Goal: Information Seeking & Learning: Check status

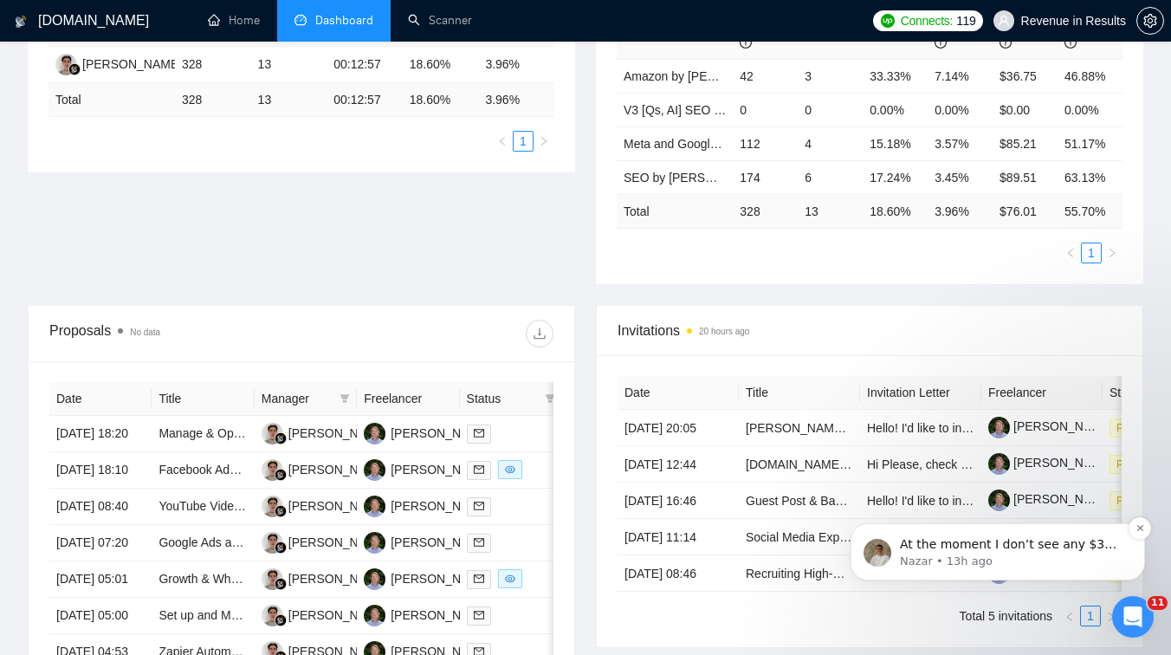
click at [1067, 551] on p "At the moment I don’t see any $300 charge in August. Could you please confirm t…" at bounding box center [1011, 544] width 223 height 17
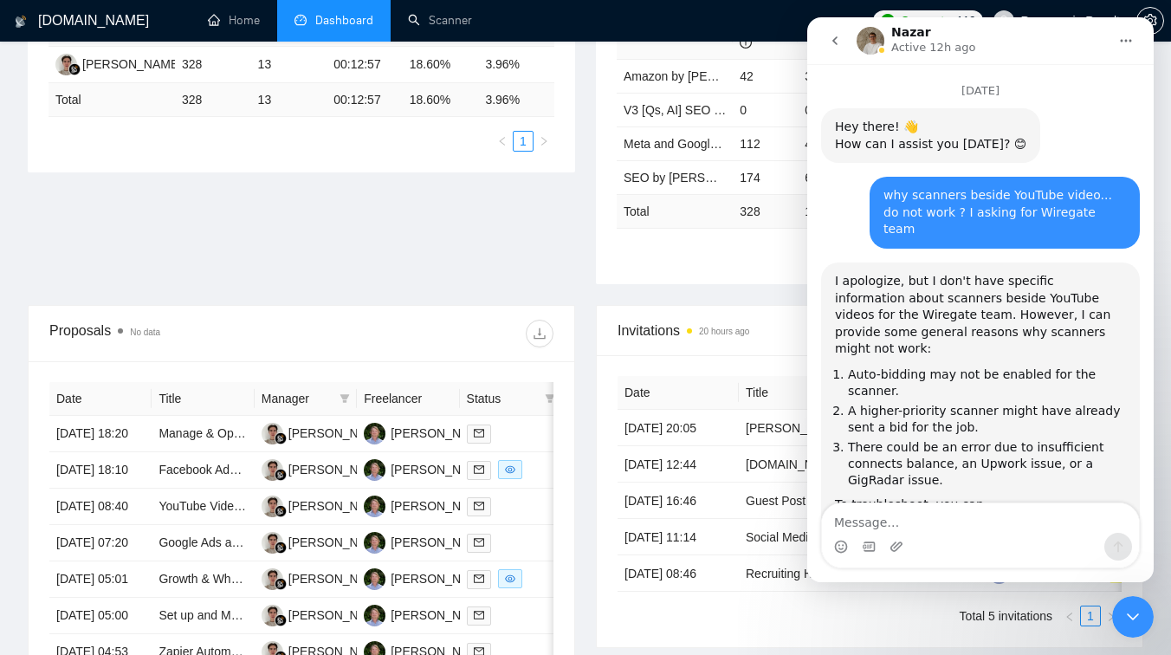
scroll to position [43, 0]
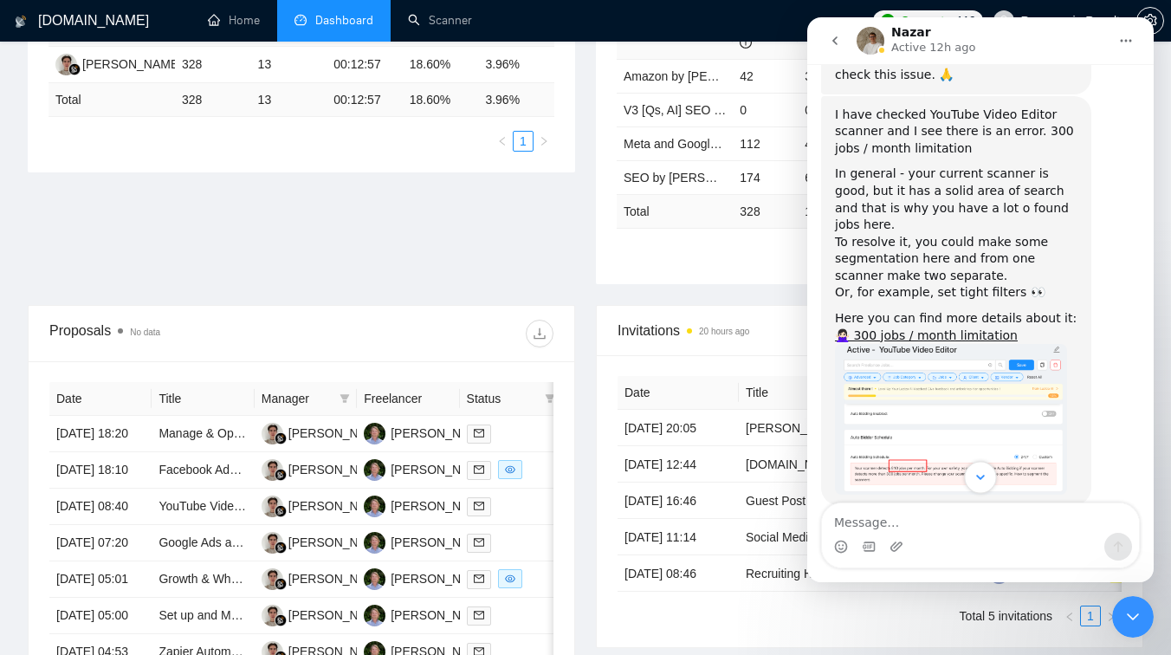
click at [982, 475] on icon "Scroll to bottom" at bounding box center [980, 477] width 9 height 5
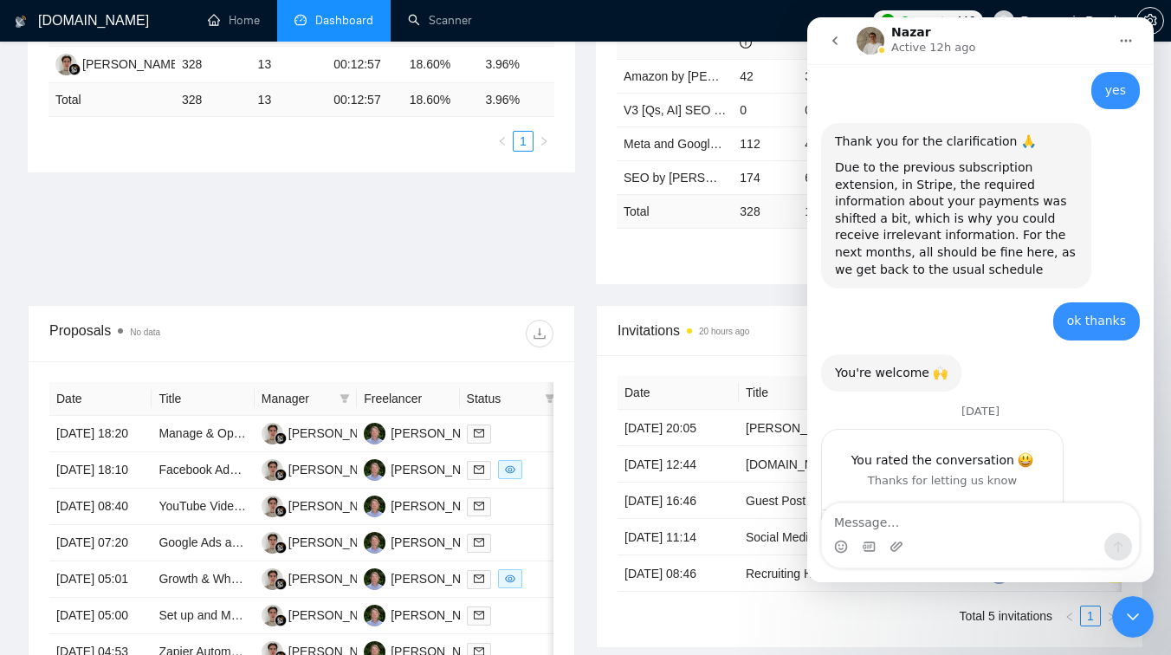
scroll to position [18572, 0]
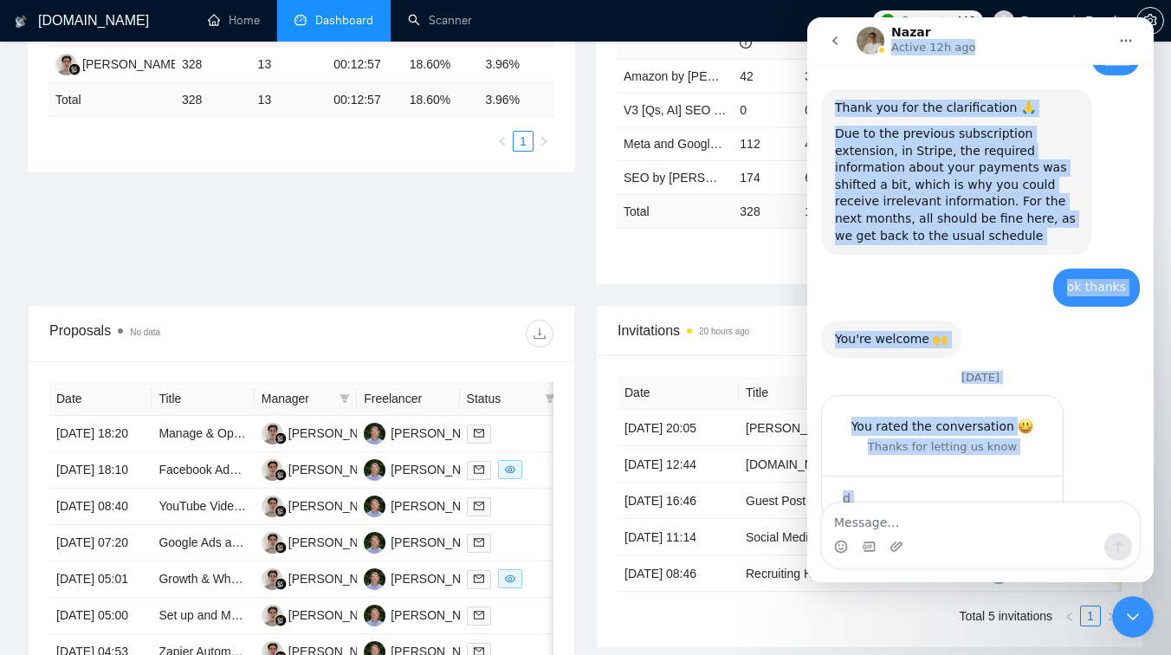
drag, startPoint x: 1032, startPoint y: 23, endPoint x: 997, endPoint y: 94, distance: 79.4
click at [997, 95] on div "Nazar Active 12h ago March 3 Hey there! 👋 How can I assist you today? 😊 AI Assi…" at bounding box center [980, 299] width 346 height 565
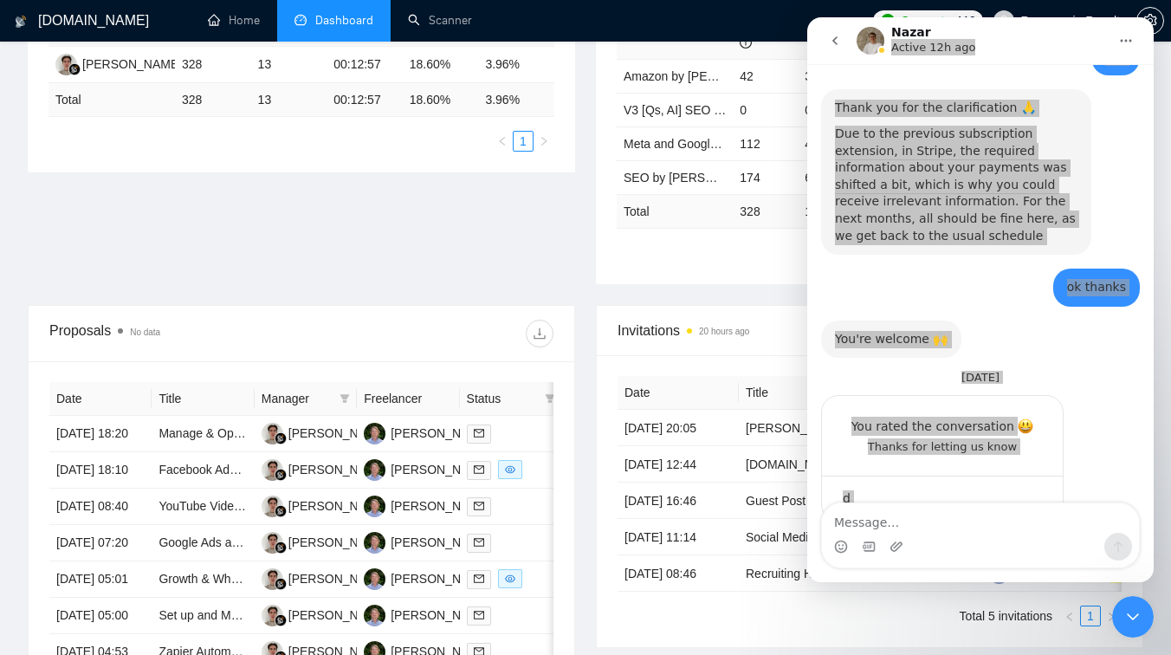
click at [1139, 611] on icon "Close Intercom Messenger" at bounding box center [1132, 616] width 21 height 21
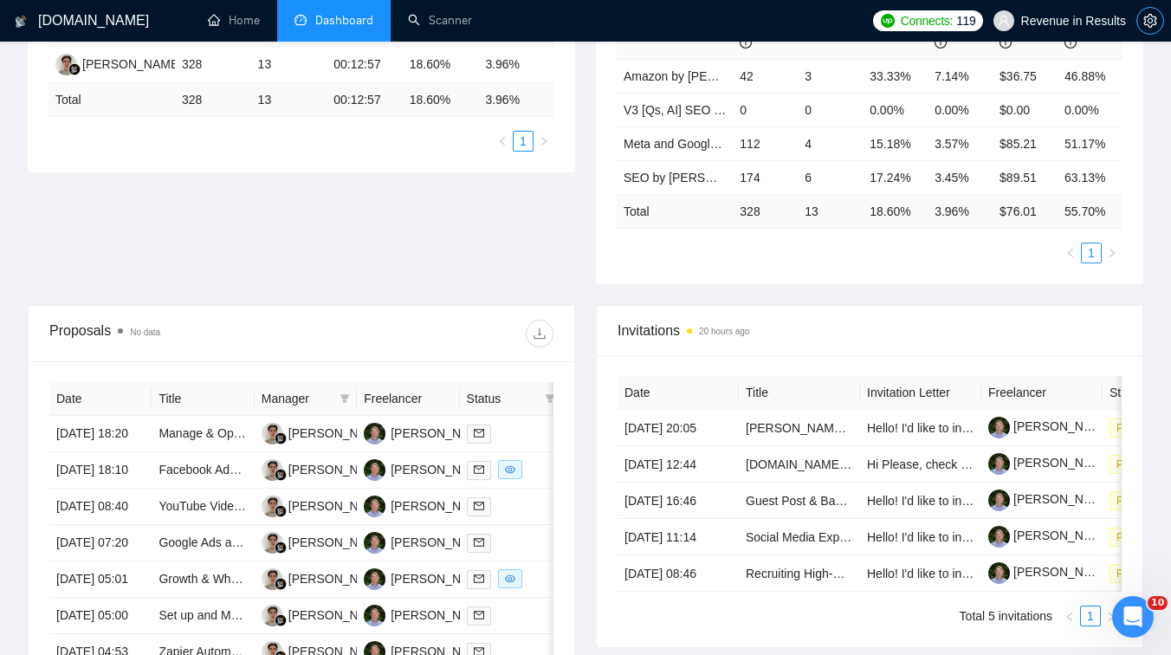
click at [1153, 21] on icon "setting" at bounding box center [1150, 21] width 14 height 14
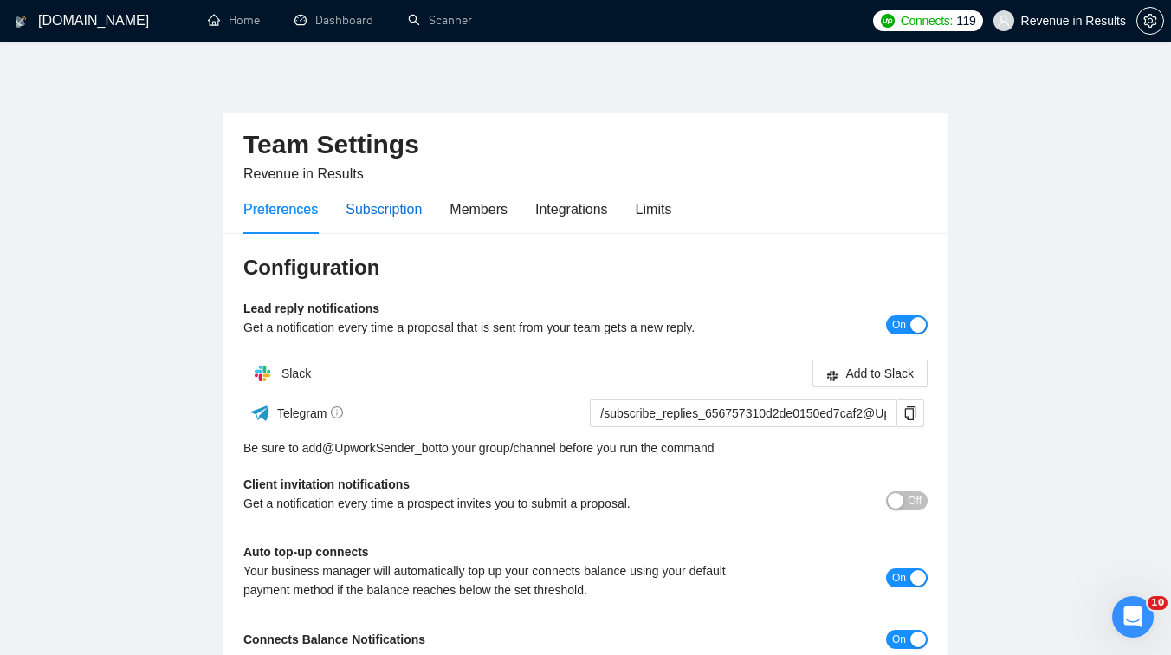
click at [362, 205] on div "Subscription" at bounding box center [384, 209] width 76 height 22
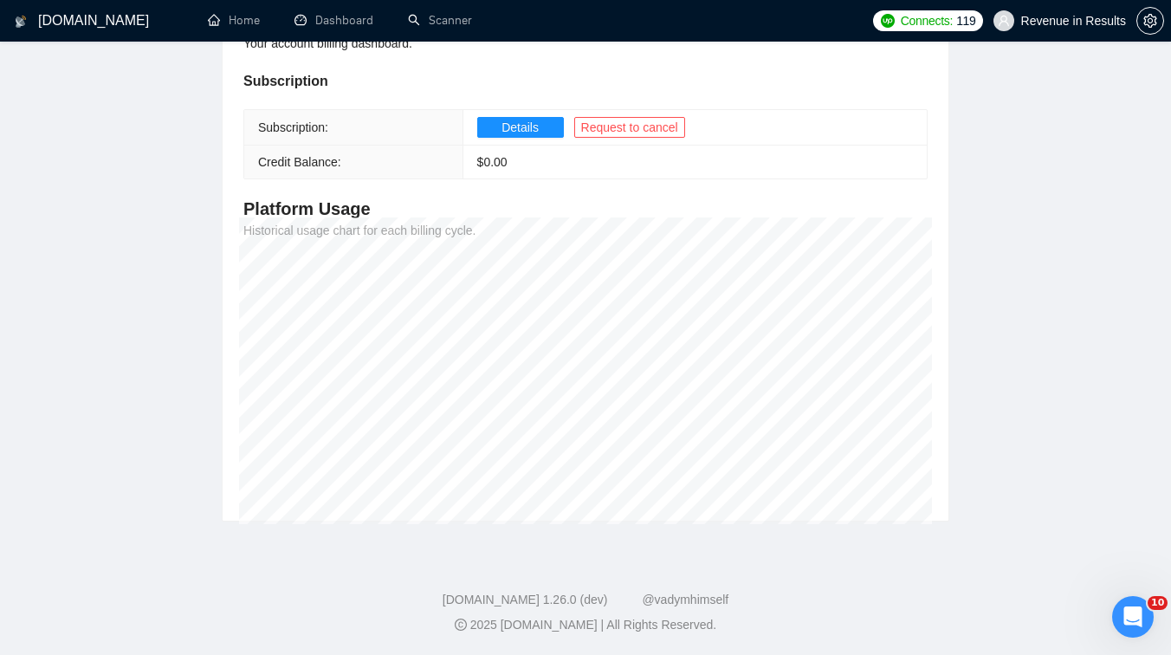
scroll to position [115, 0]
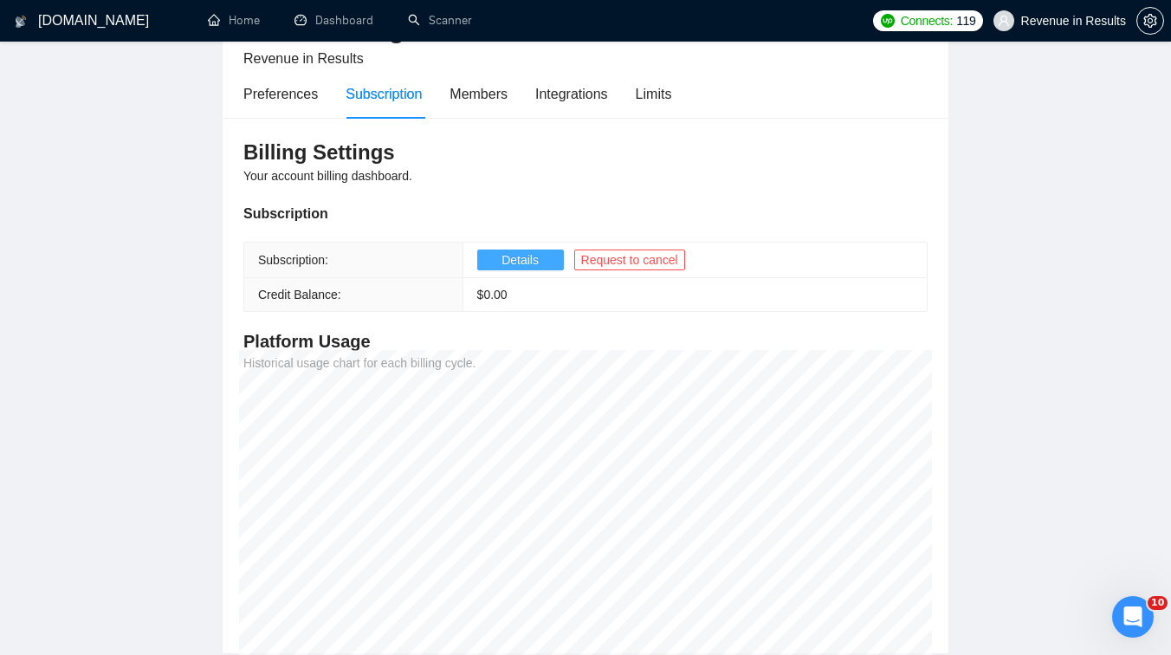
click at [521, 259] on span "Details" at bounding box center [519, 259] width 37 height 19
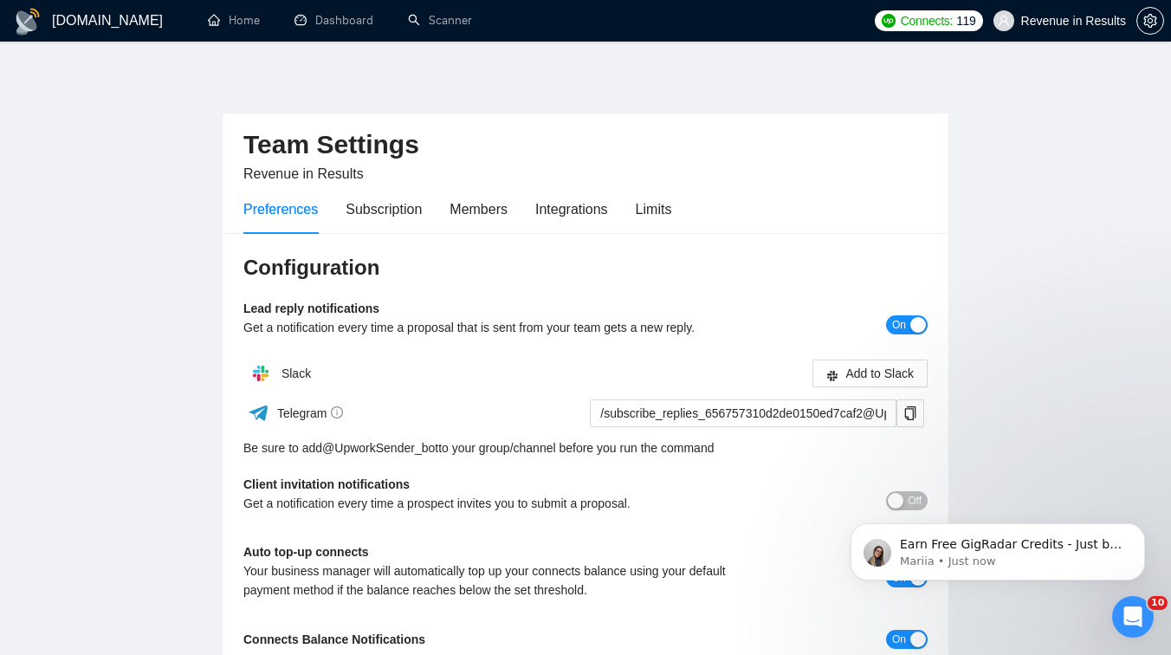
click at [1145, 605] on div "Open Intercom Messenger" at bounding box center [1132, 616] width 57 height 57
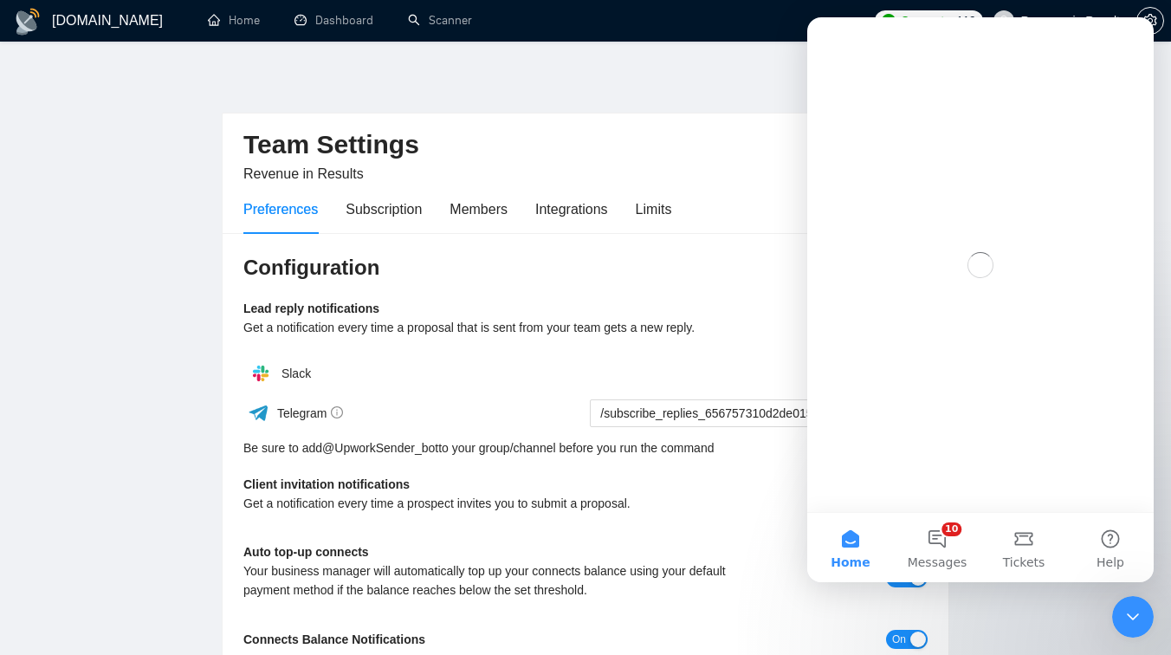
click at [1145, 605] on div "Close Intercom Messenger" at bounding box center [1133, 617] width 42 height 42
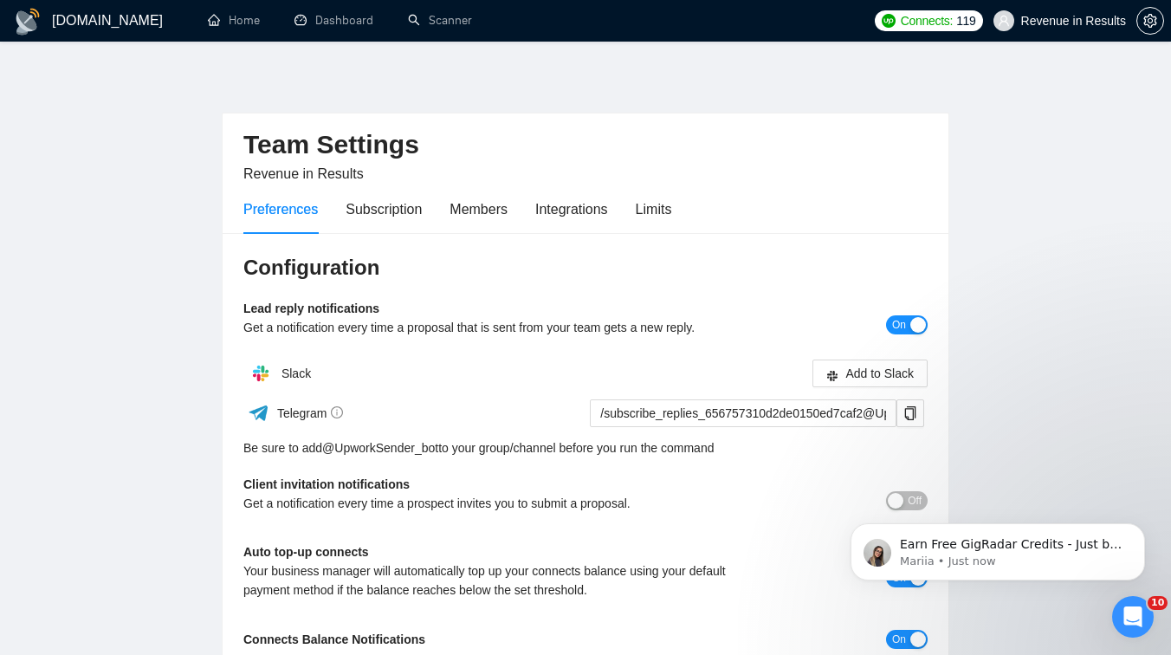
click at [1138, 600] on div "Open Intercom Messenger" at bounding box center [1132, 616] width 57 height 57
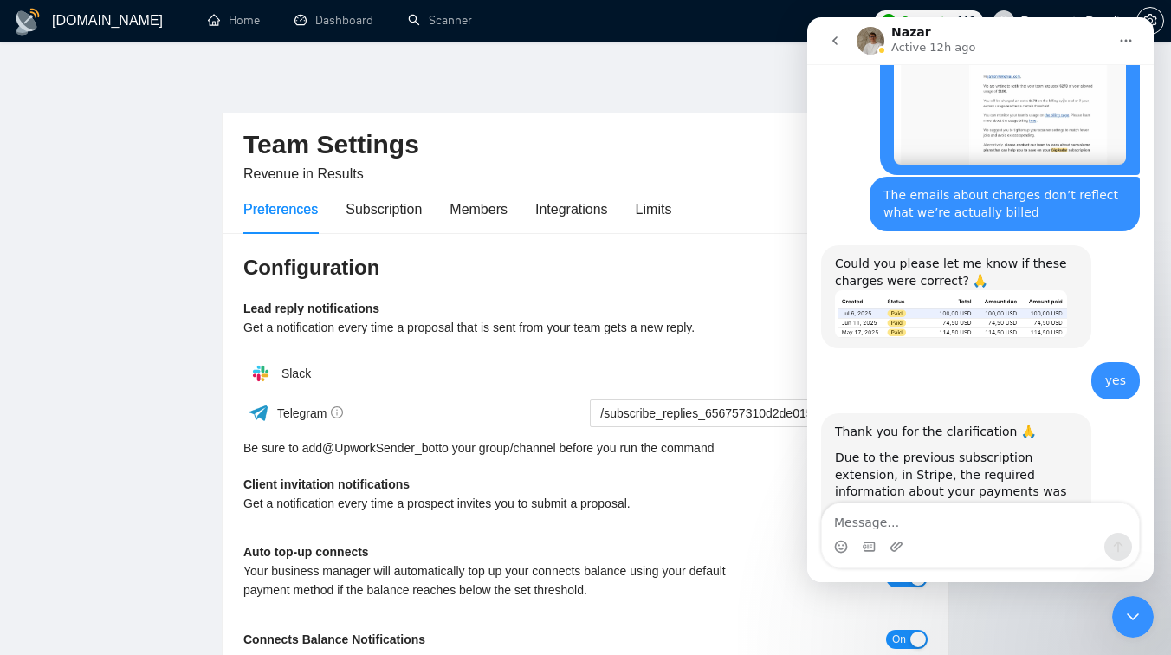
scroll to position [18572, 0]
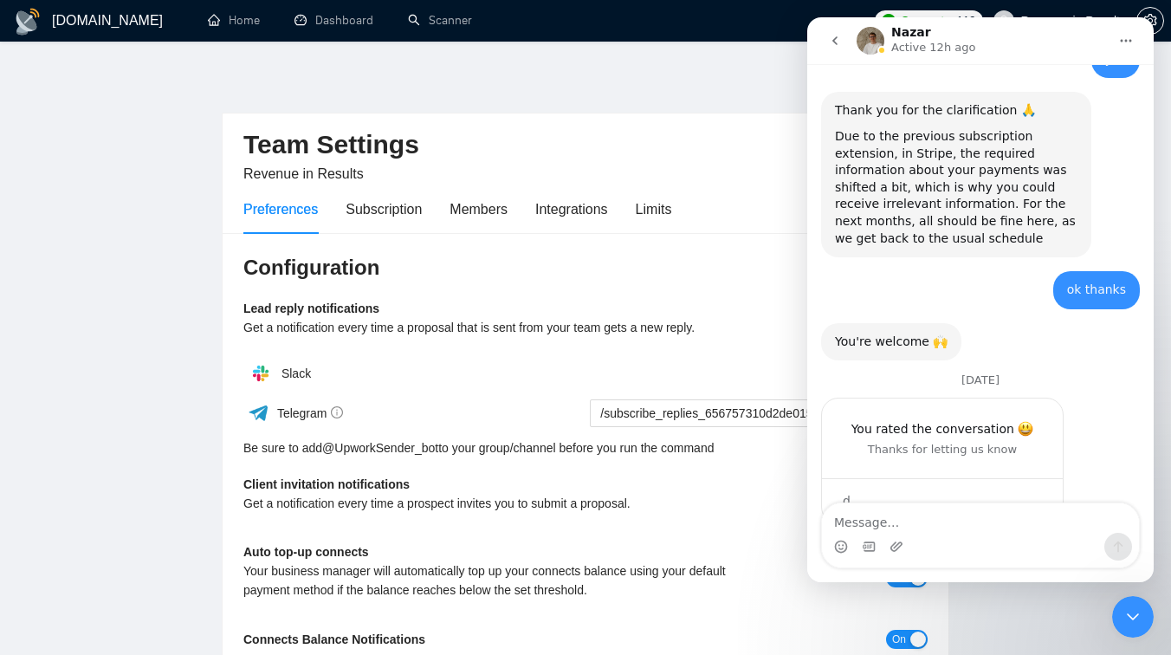
type textarea "[EMAIL_ADDRESS][DOMAIN_NAME]"
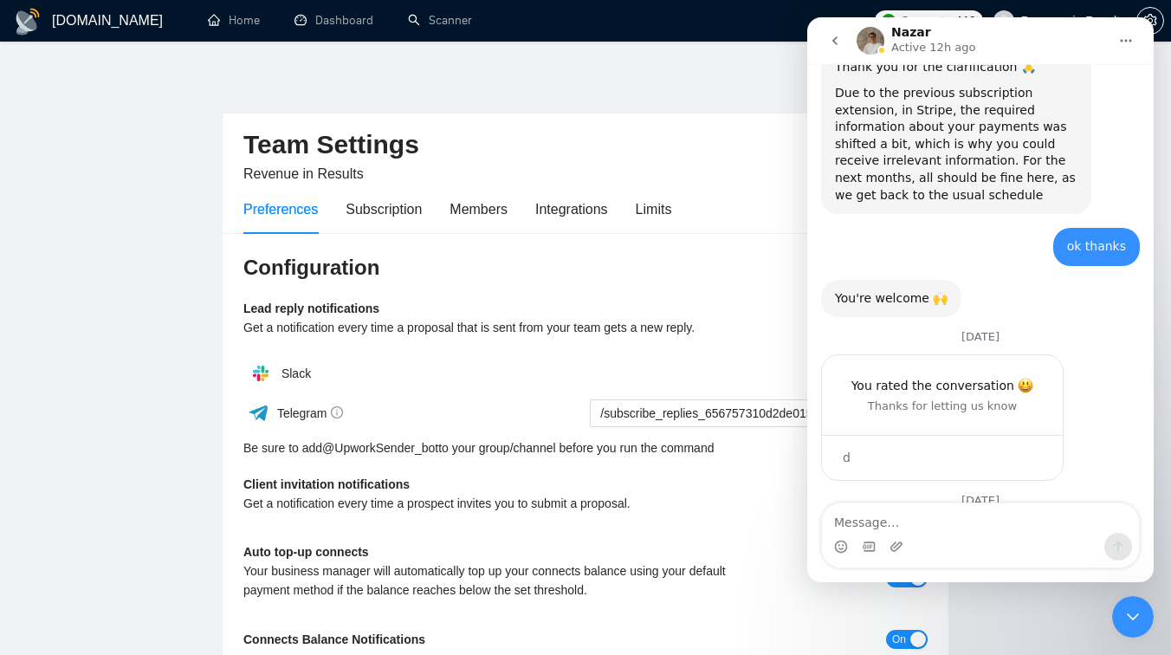
scroll to position [18640, 0]
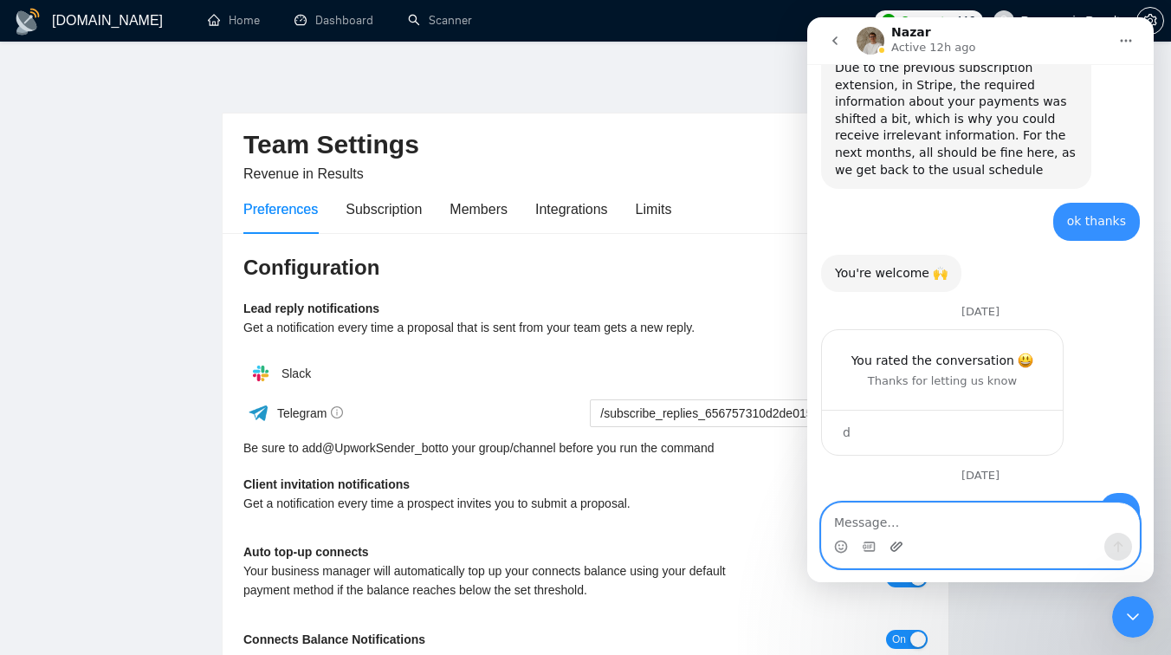
click at [896, 545] on icon "Upload attachment" at bounding box center [896, 546] width 12 height 10
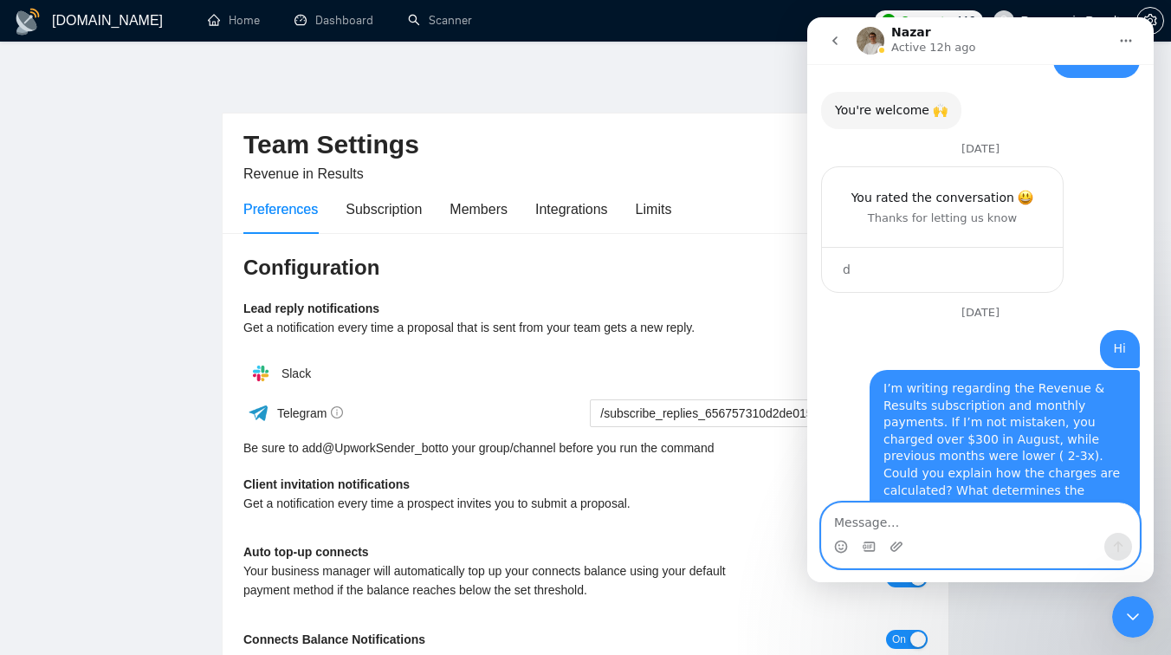
scroll to position [18829, 0]
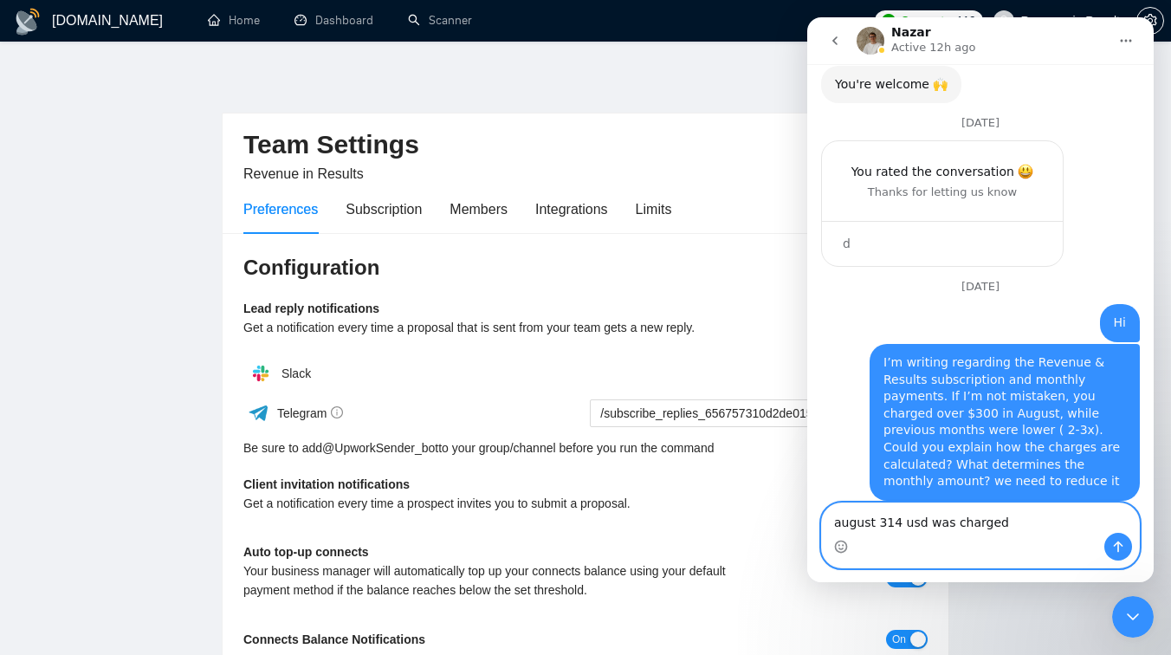
type textarea "august 314 usd was charged"
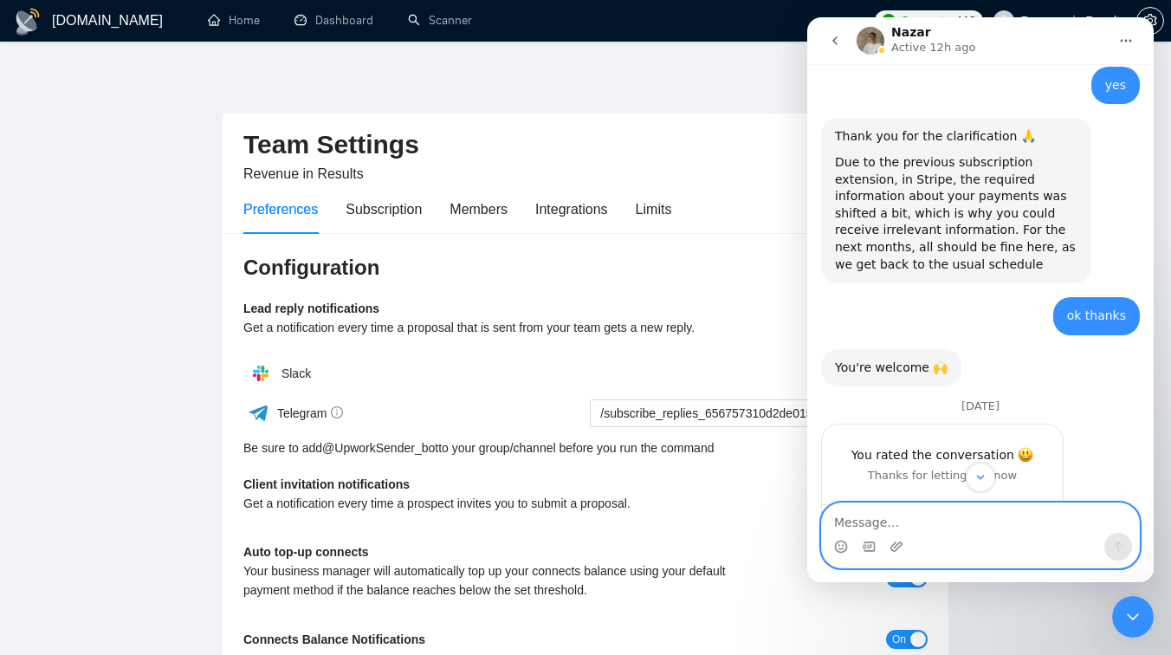
scroll to position [18504, 0]
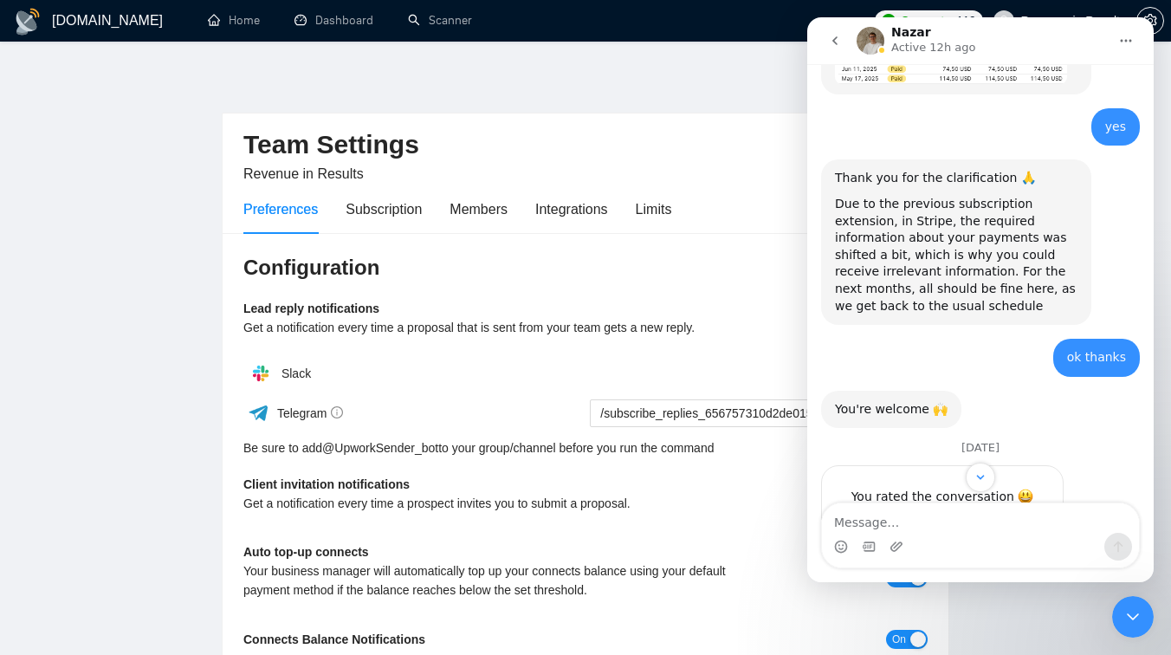
drag, startPoint x: 1038, startPoint y: 215, endPoint x: 1051, endPoint y: 273, distance: 59.3
copy div "Could you explain how the charges are calculated? What determines the monthly a…"
click at [884, 533] on div "Intercom messenger" at bounding box center [980, 547] width 317 height 28
click at [870, 525] on textarea "Message…" at bounding box center [980, 517] width 317 height 29
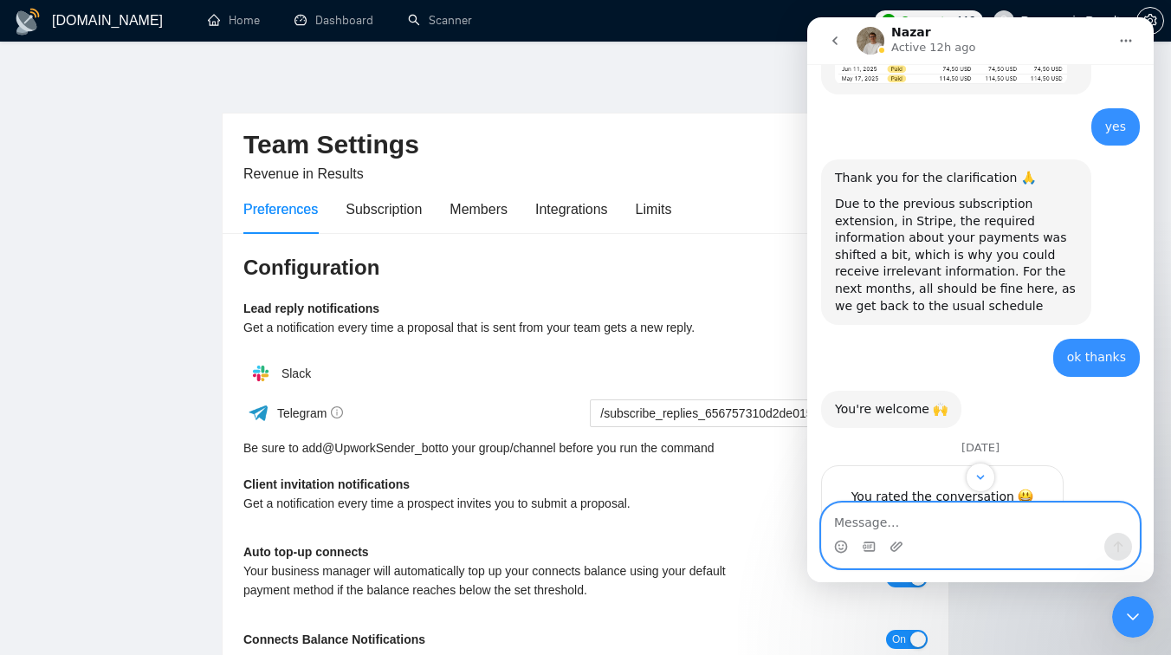
paste textarea "Could you explain how the charges are calculated? What determines the monthly a…"
type textarea "Could you explain how the charges are calculated? What determines the monthly a…"
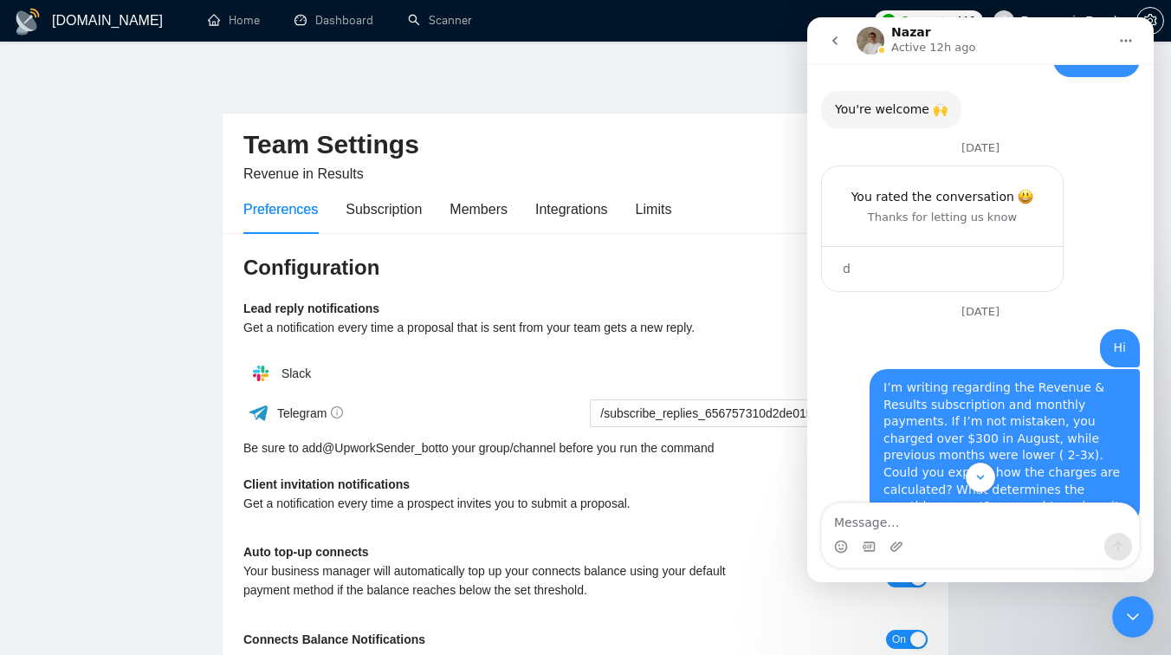
scroll to position [18800, 0]
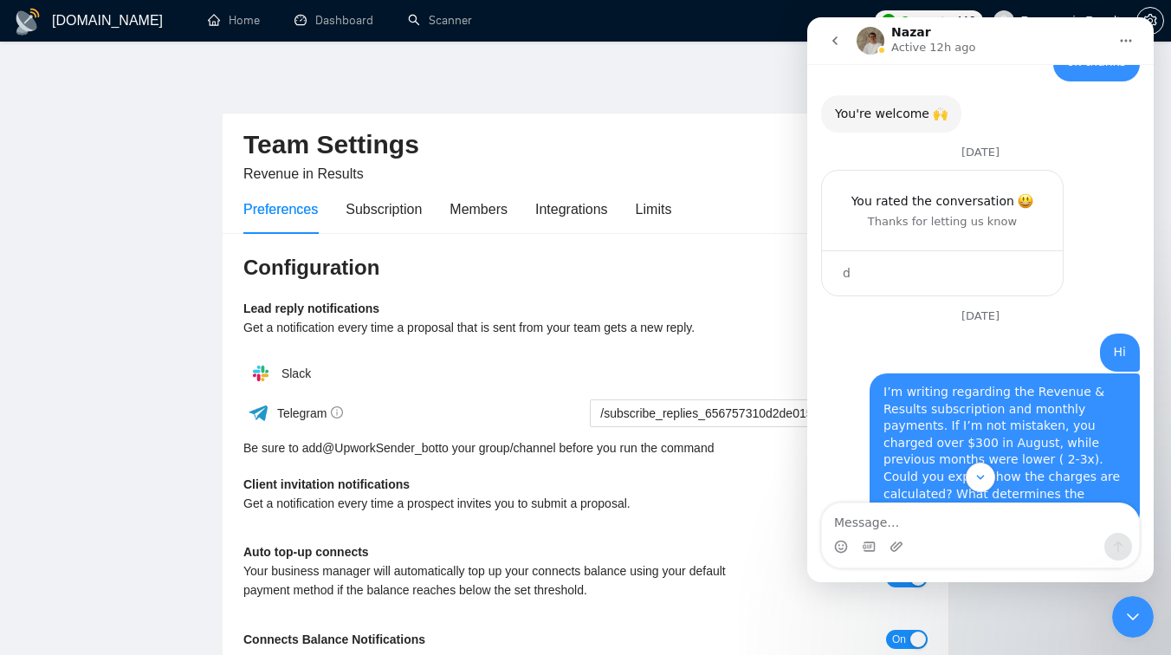
click at [1123, 609] on icon "Close Intercom Messenger" at bounding box center [1132, 616] width 21 height 21
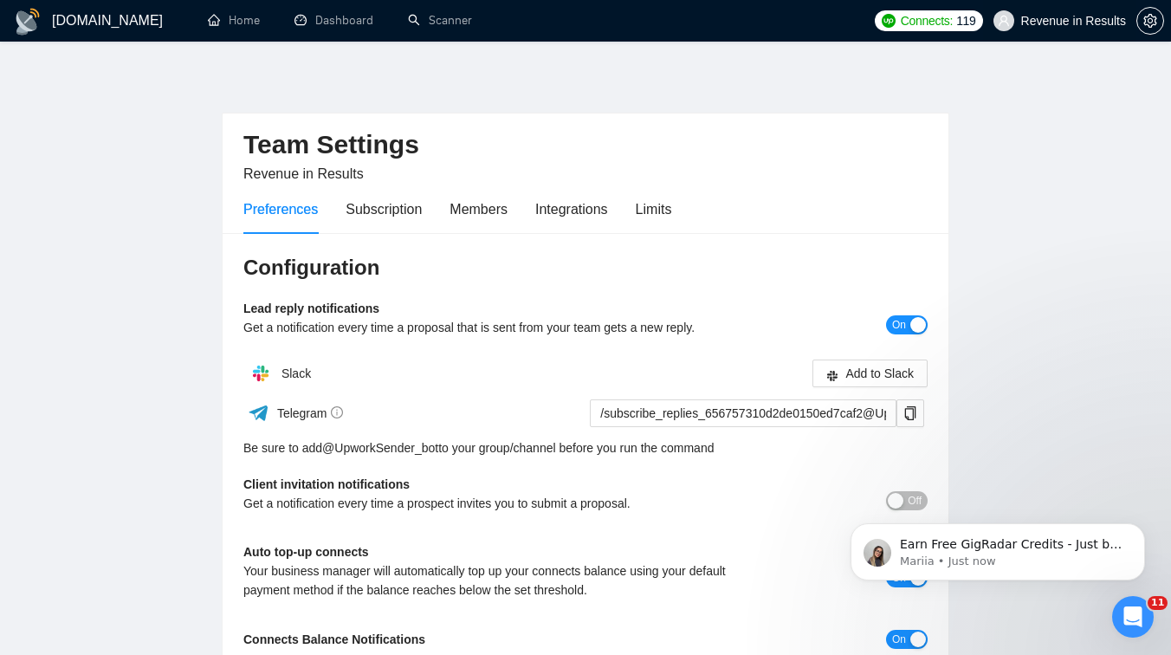
scroll to position [0, 0]
click at [1121, 613] on div "Open Intercom Messenger" at bounding box center [1132, 616] width 57 height 57
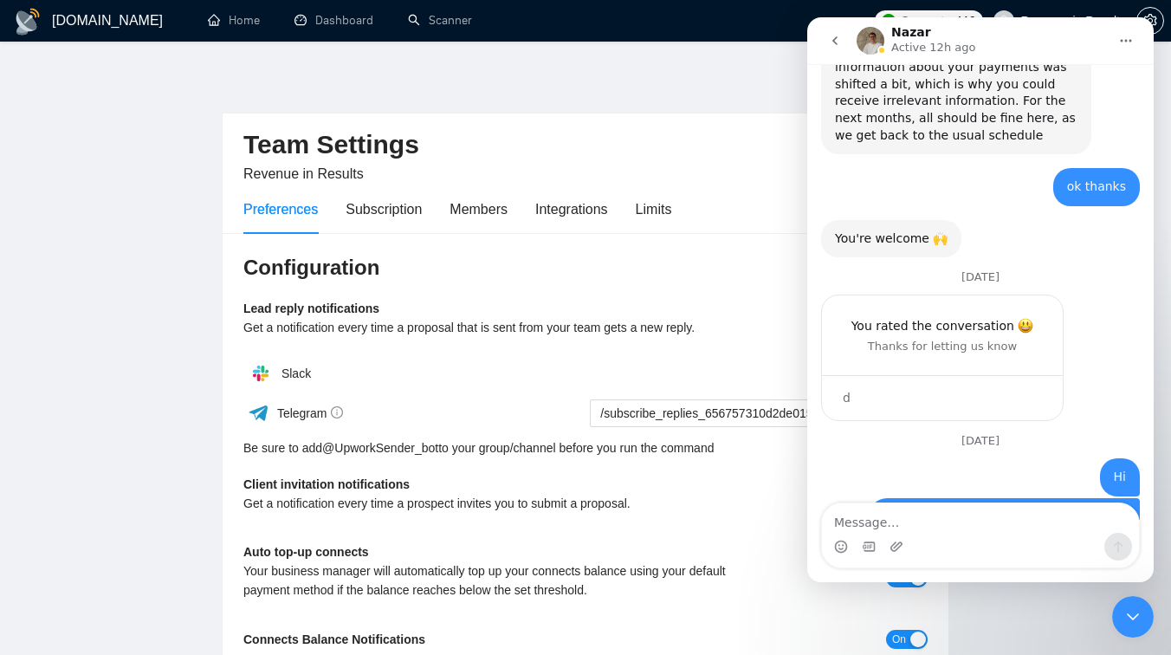
scroll to position [18959, 0]
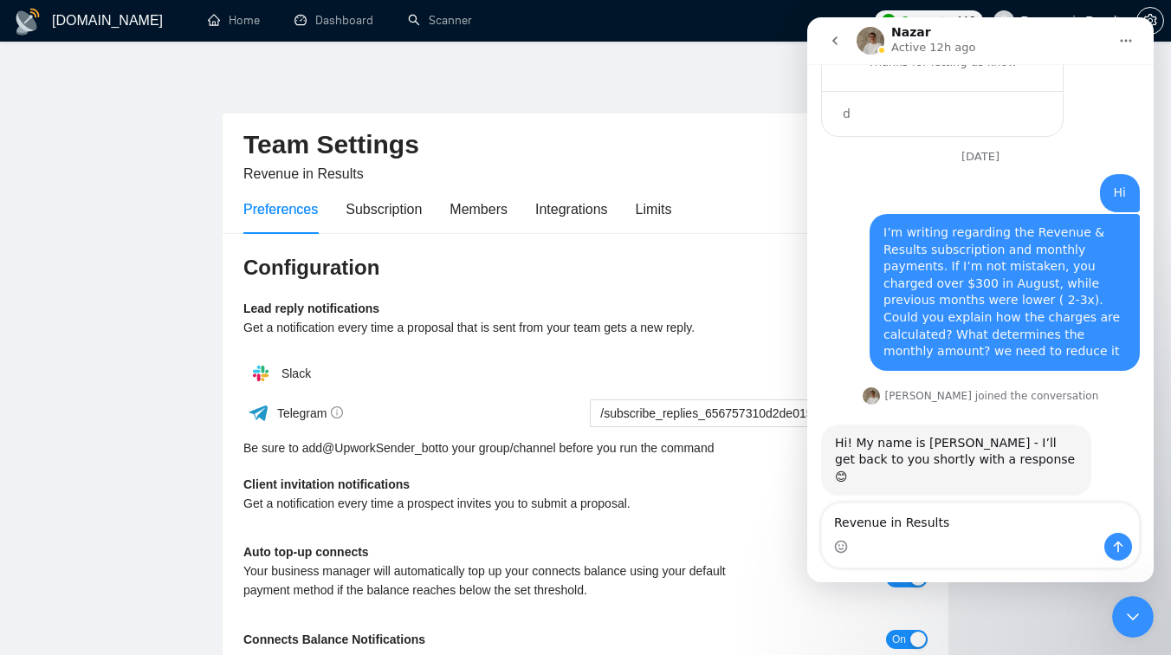
click at [835, 521] on textarea "Revenue in Results" at bounding box center [980, 517] width 317 height 29
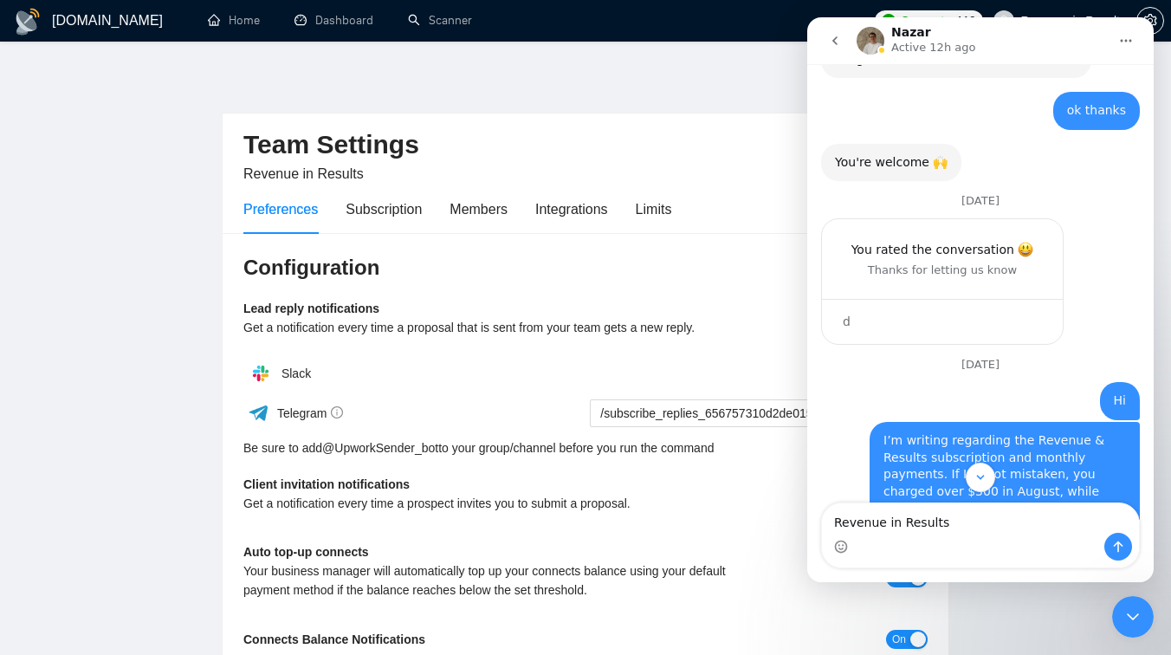
scroll to position [18749, 0]
type textarea "agency name : Revenue in Results"
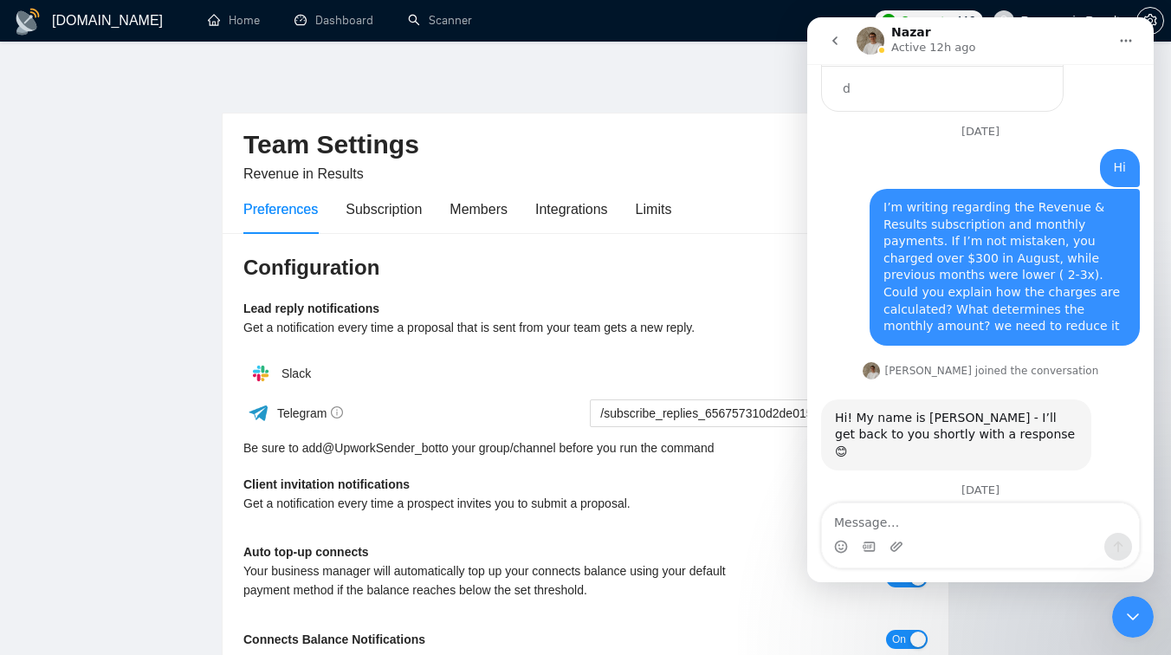
scroll to position [18999, 0]
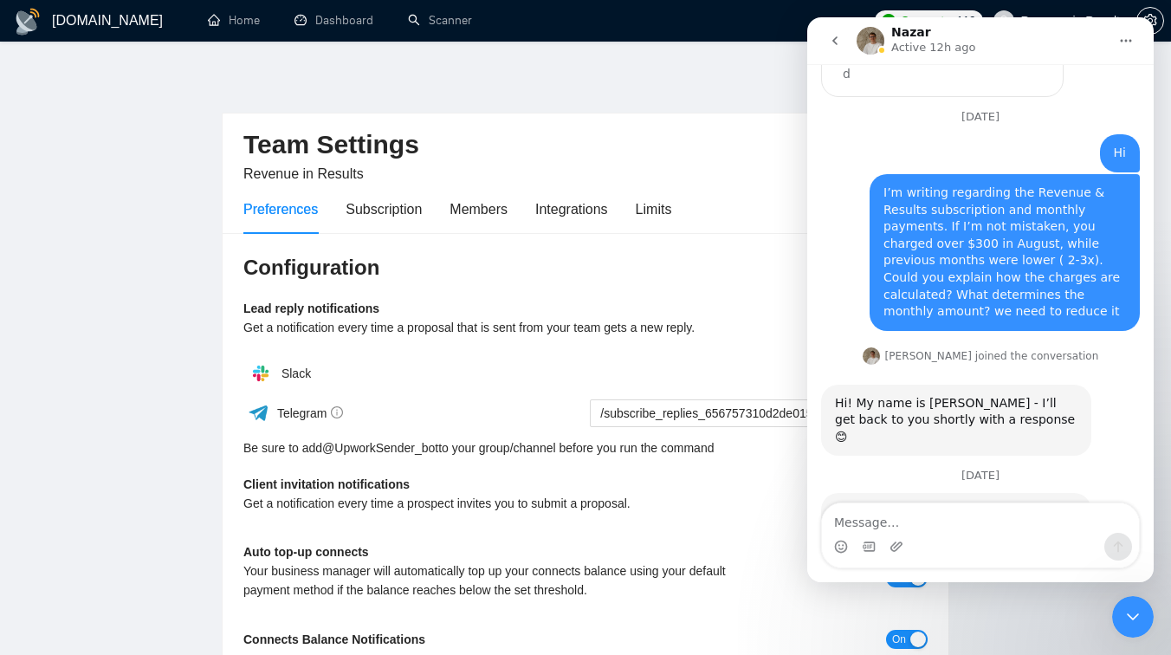
click at [1126, 607] on icon "Close Intercom Messenger" at bounding box center [1132, 616] width 21 height 21
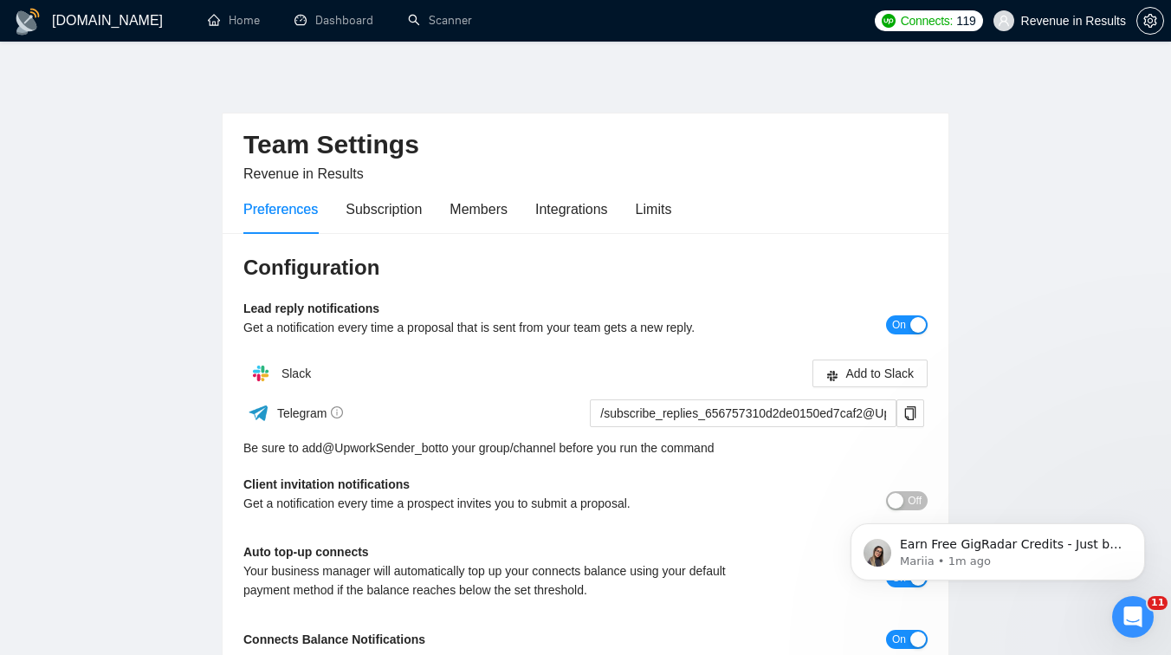
scroll to position [0, 0]
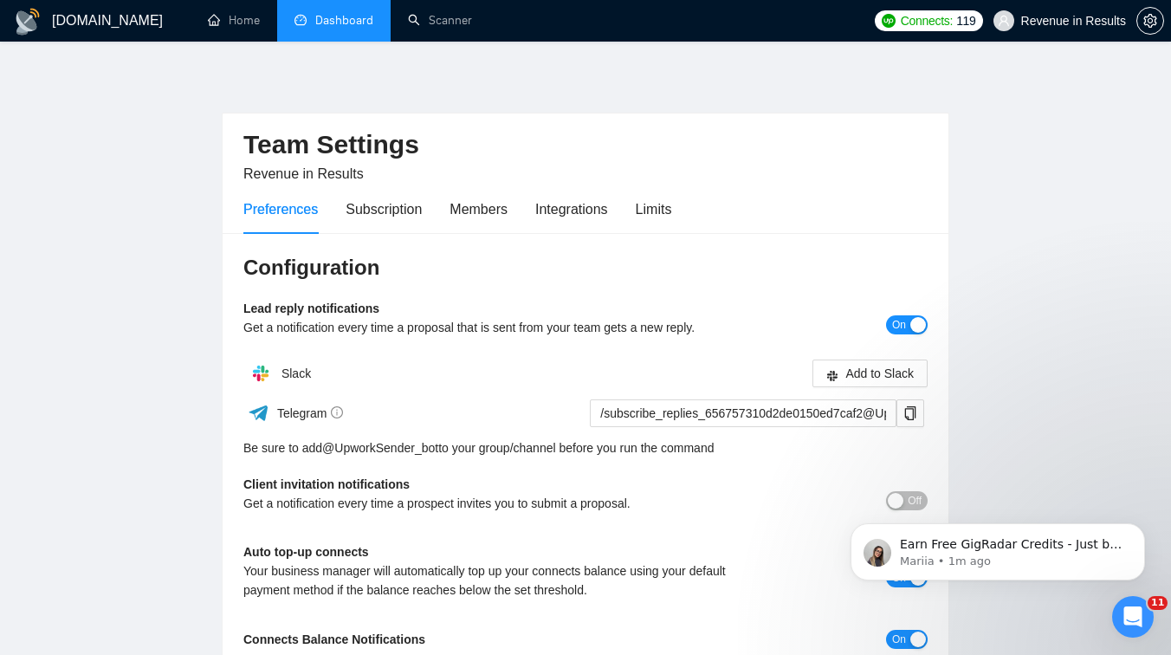
click at [353, 28] on link "Dashboard" at bounding box center [333, 20] width 79 height 15
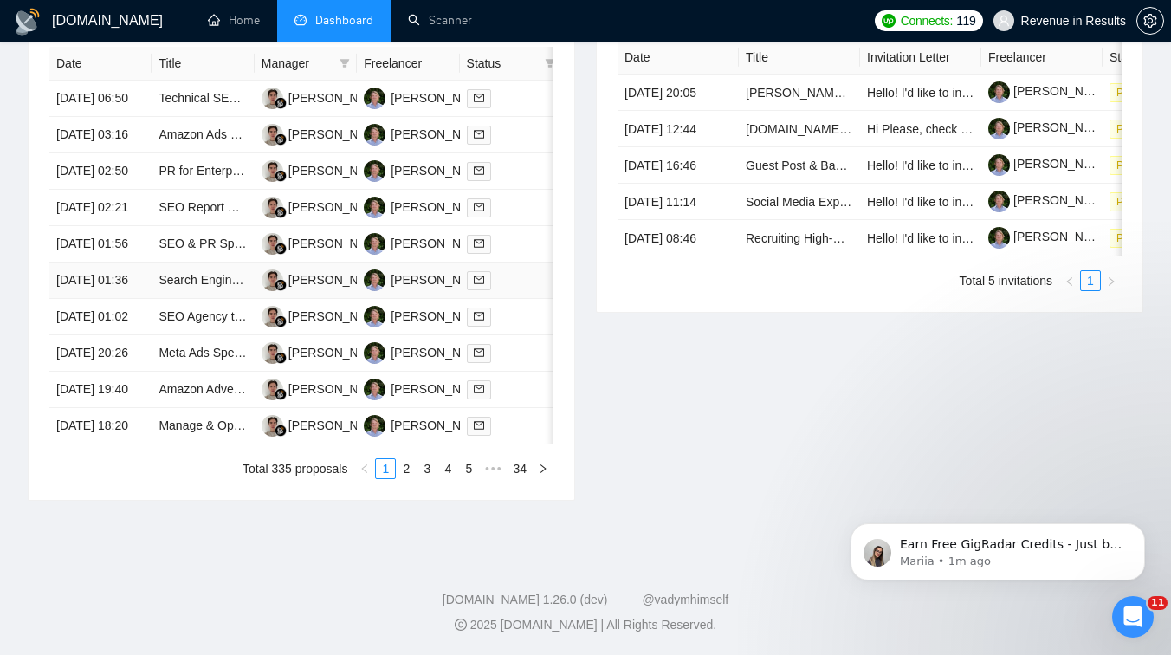
scroll to position [864, 0]
click at [401, 469] on link "2" at bounding box center [406, 468] width 19 height 19
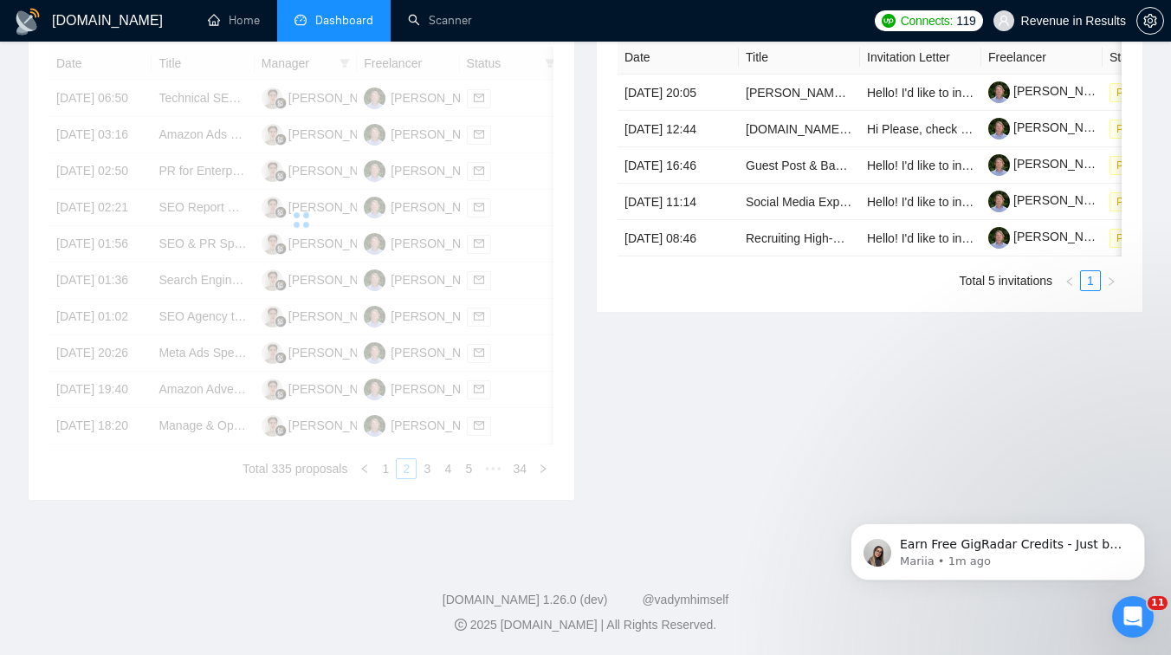
scroll to position [726, 0]
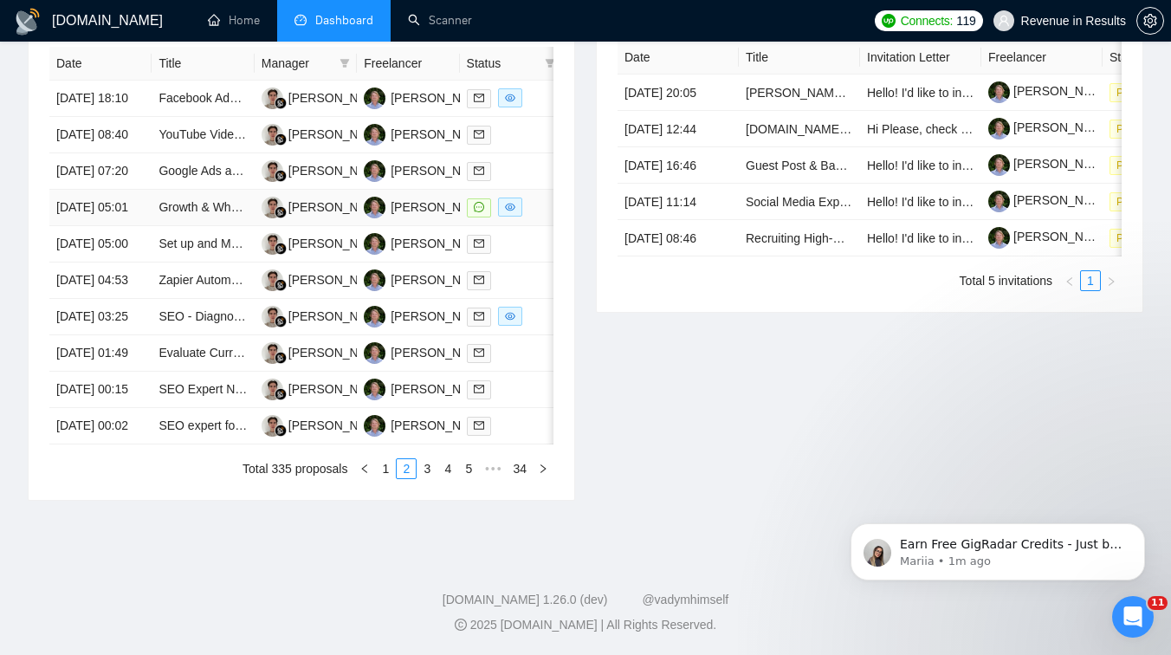
click at [212, 226] on td "Growth & Wholesale Outreach Specialist (B2B + Household Marketing) — House of B…" at bounding box center [203, 208] width 102 height 36
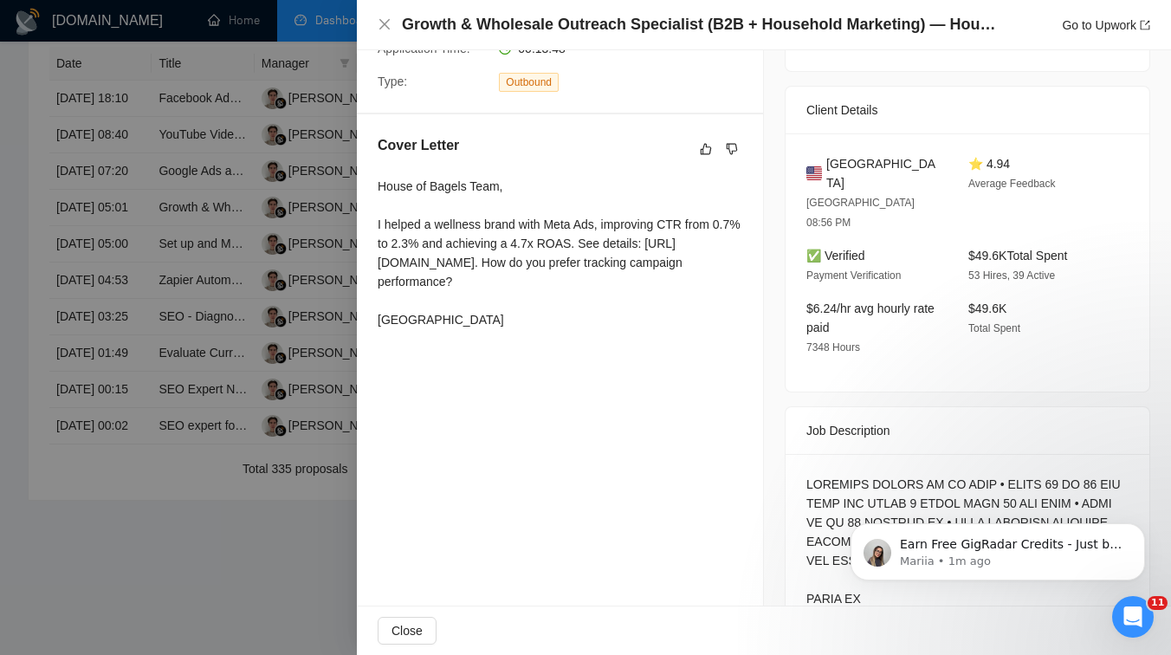
scroll to position [72, 0]
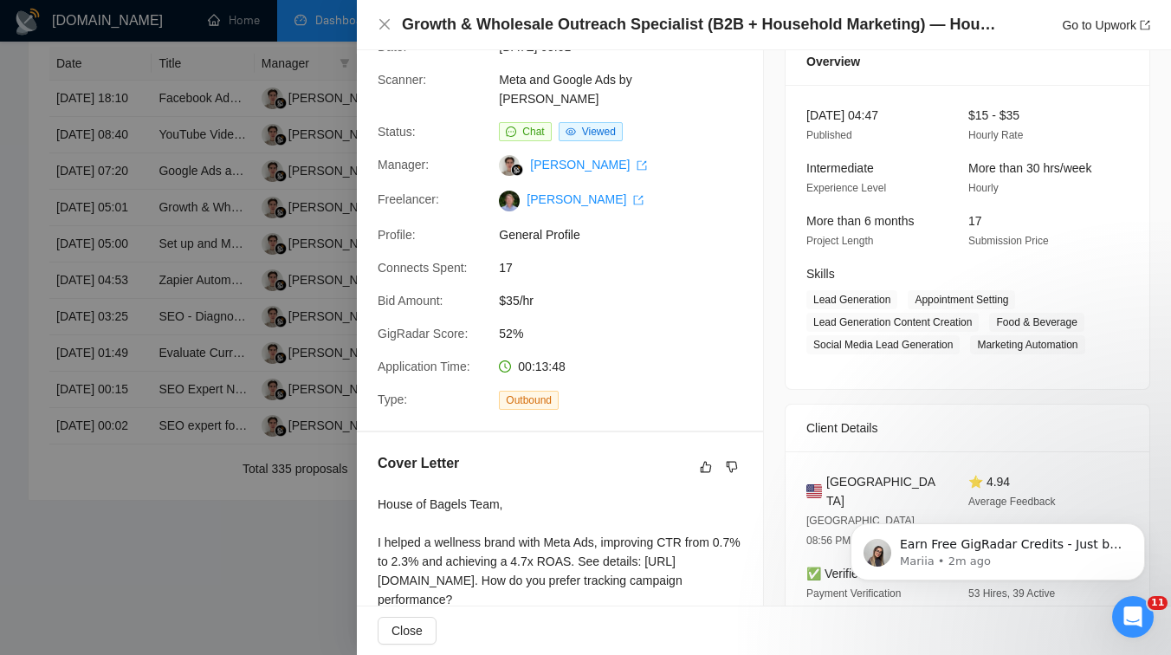
click at [171, 350] on div at bounding box center [585, 327] width 1171 height 655
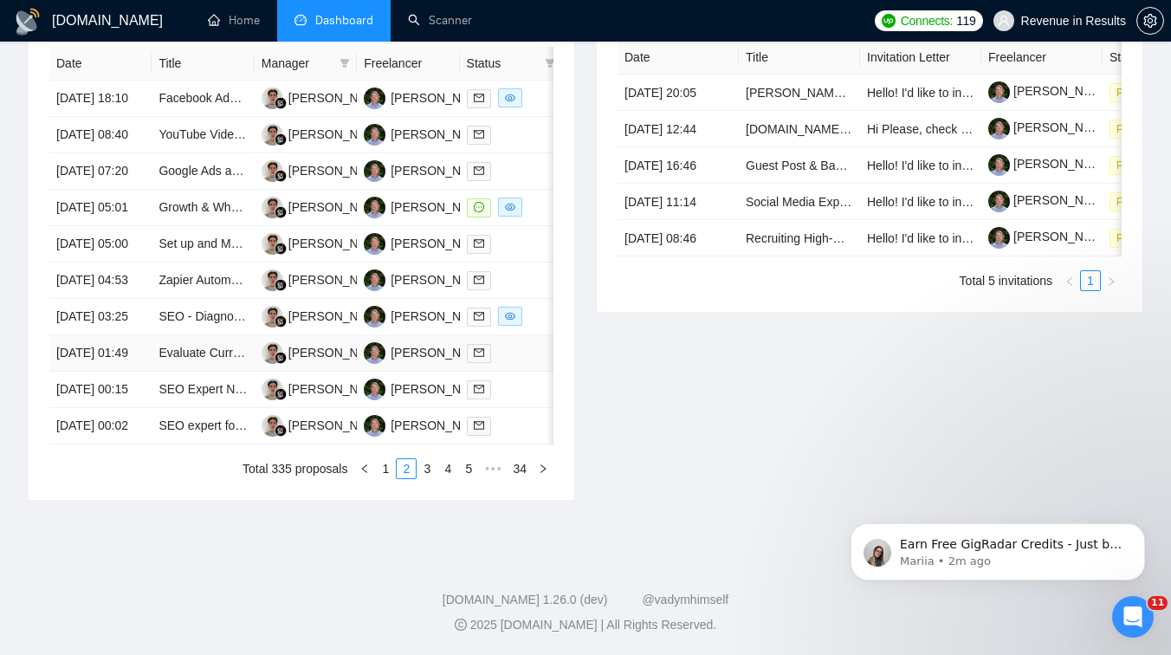
scroll to position [862, 0]
click at [424, 469] on link "3" at bounding box center [426, 468] width 19 height 19
click at [382, 467] on link "1" at bounding box center [385, 468] width 19 height 19
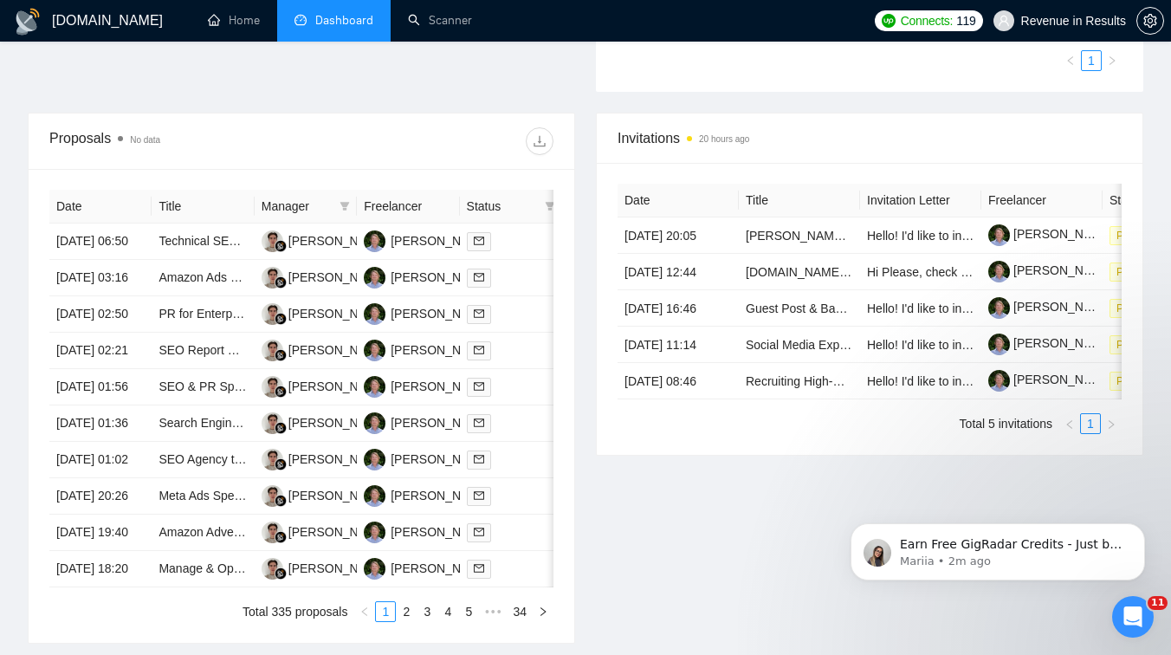
scroll to position [606, 0]
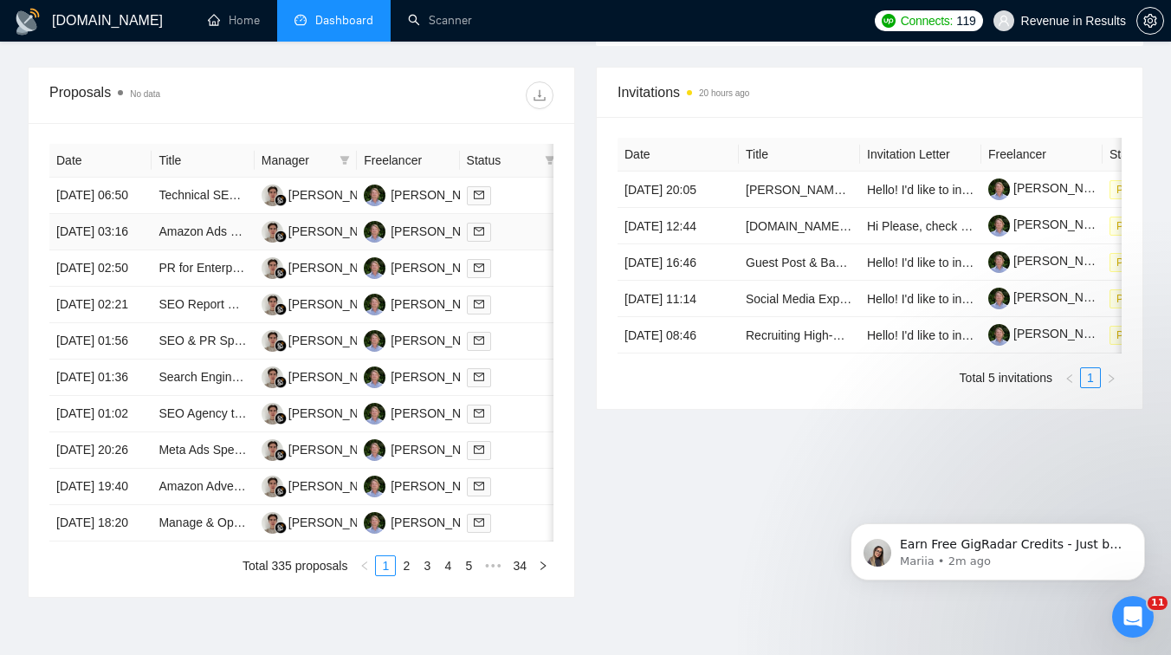
click at [209, 250] on td "Amazon Ads & PPC Manager for Dog Supplement Brand" at bounding box center [203, 232] width 102 height 36
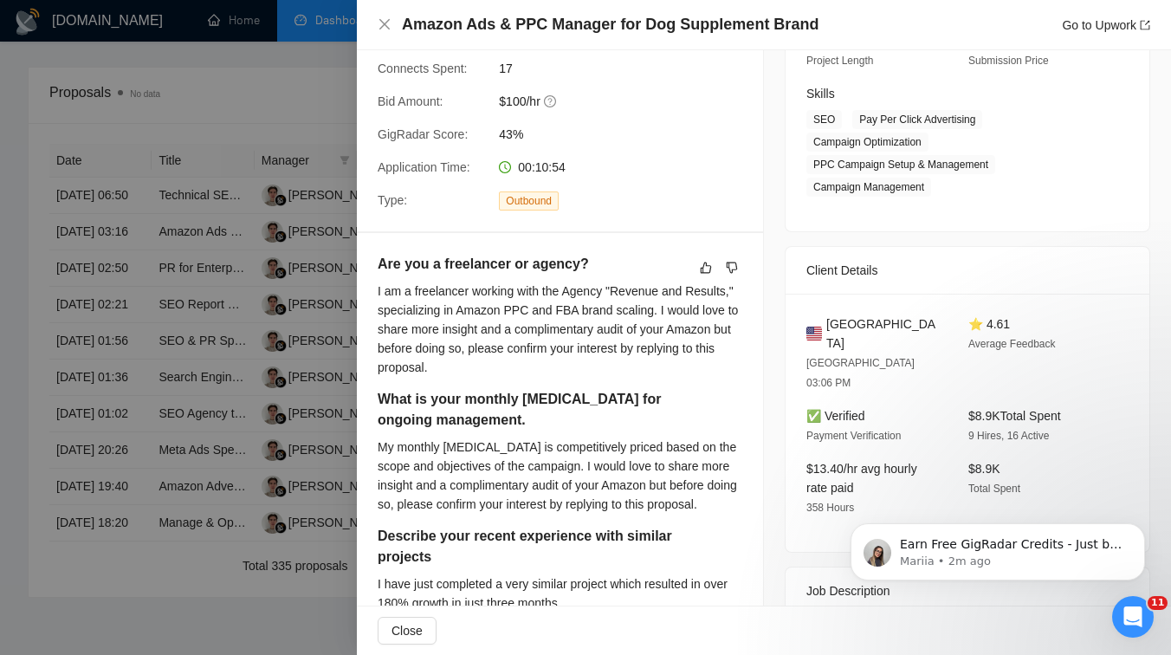
scroll to position [228, 0]
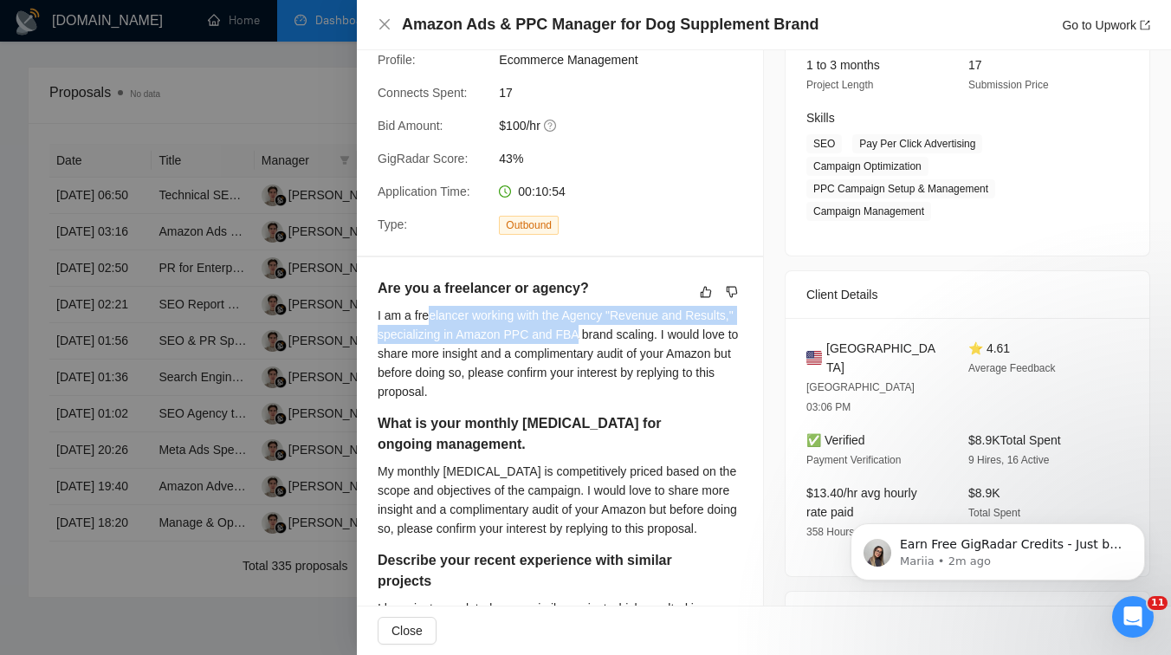
drag, startPoint x: 427, startPoint y: 314, endPoint x: 633, endPoint y: 333, distance: 207.1
click at [633, 333] on div "I am a freelancer working with the Agency "Revenue and Results," specializing i…" at bounding box center [560, 353] width 365 height 95
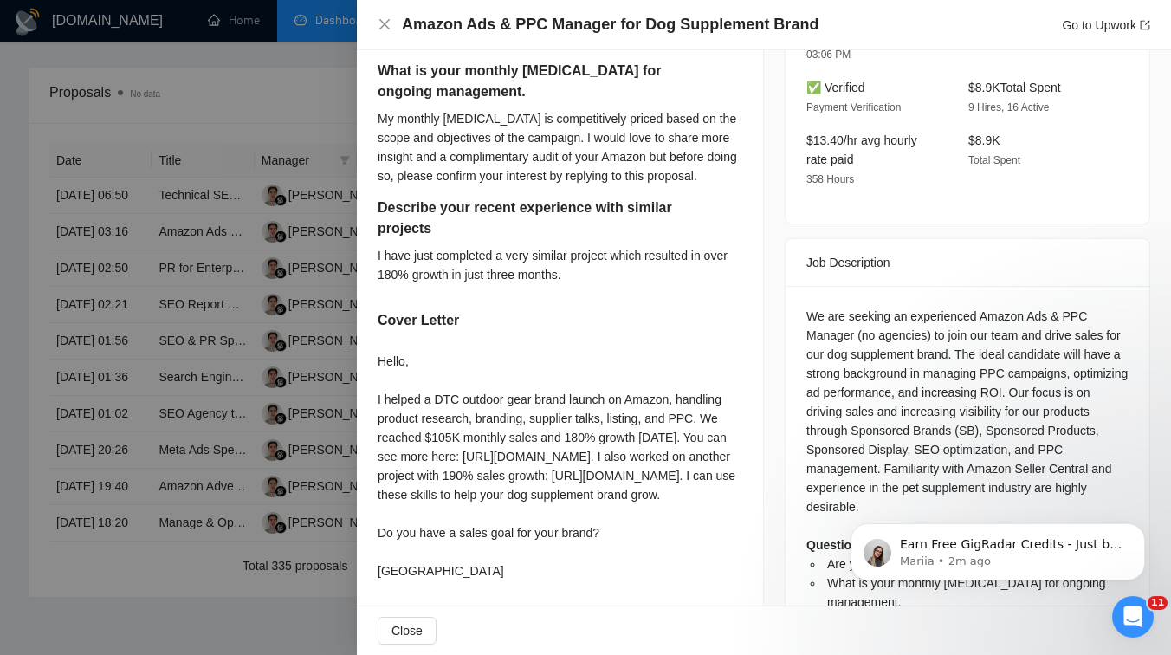
scroll to position [586, 0]
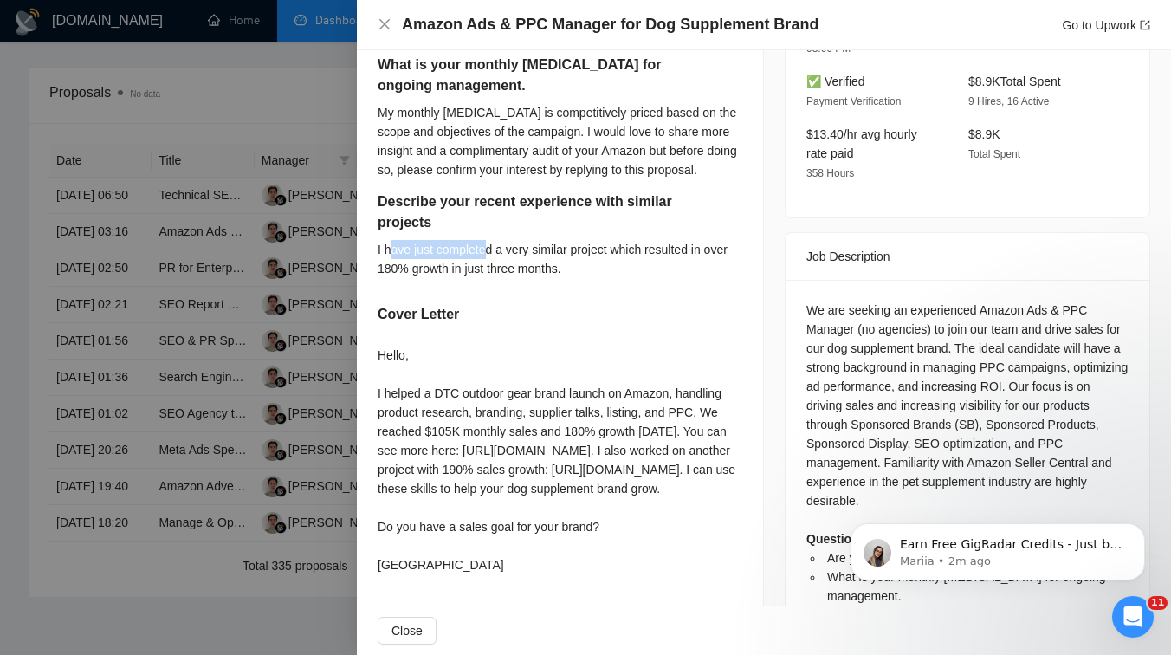
drag, startPoint x: 392, startPoint y: 262, endPoint x: 489, endPoint y: 262, distance: 97.0
click at [489, 262] on div "I have just completed a very similar project which resulted in over 180% growth…" at bounding box center [560, 259] width 365 height 38
click at [534, 268] on div "I have just completed a very similar project which resulted in over 180% growth…" at bounding box center [560, 259] width 365 height 38
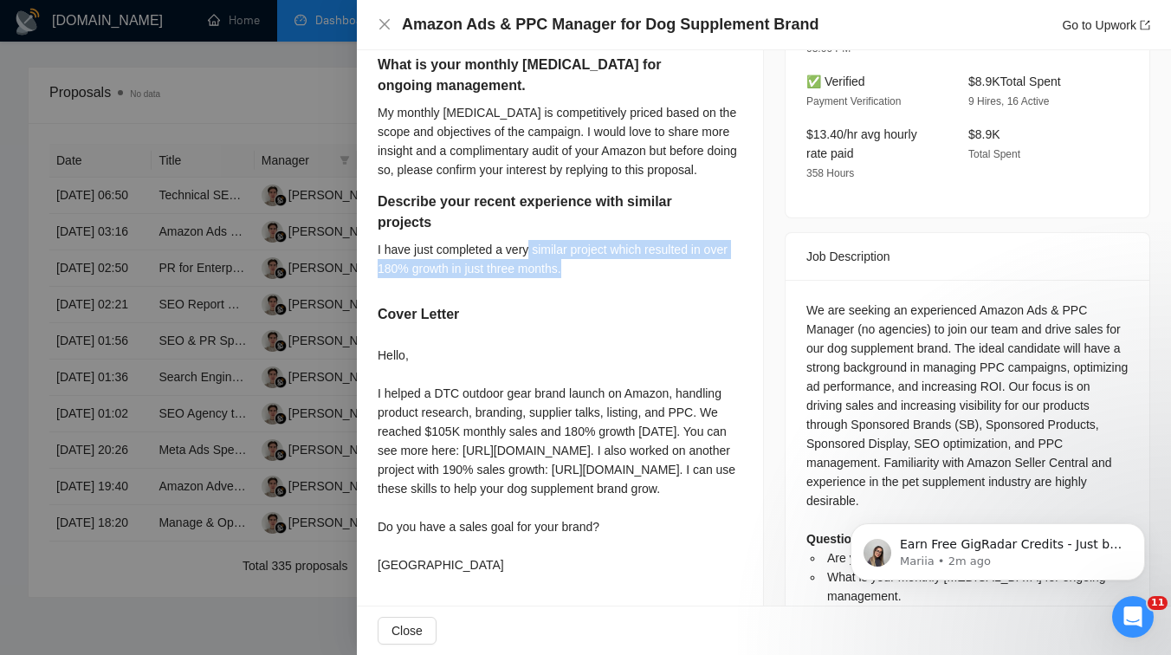
drag, startPoint x: 534, startPoint y: 268, endPoint x: 580, endPoint y: 283, distance: 49.0
click at [580, 278] on div "I have just completed a very similar project which resulted in over 180% growth…" at bounding box center [560, 259] width 365 height 38
click at [576, 278] on div "I have just completed a very similar project which resulted in over 180% growth…" at bounding box center [560, 259] width 365 height 38
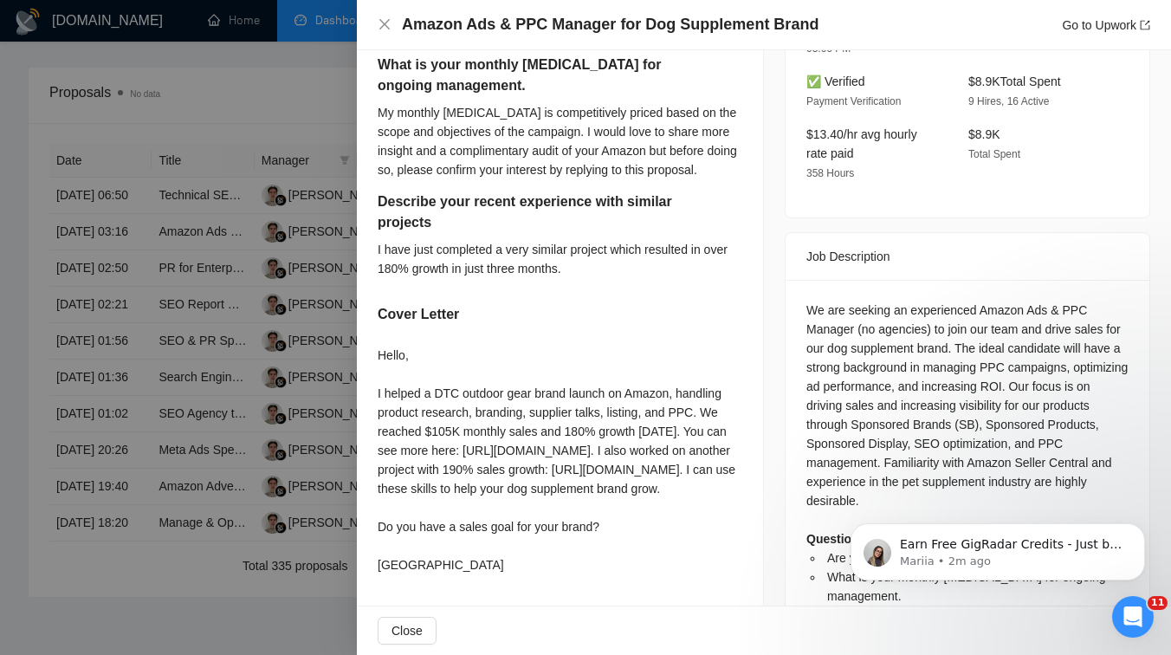
scroll to position [677, 0]
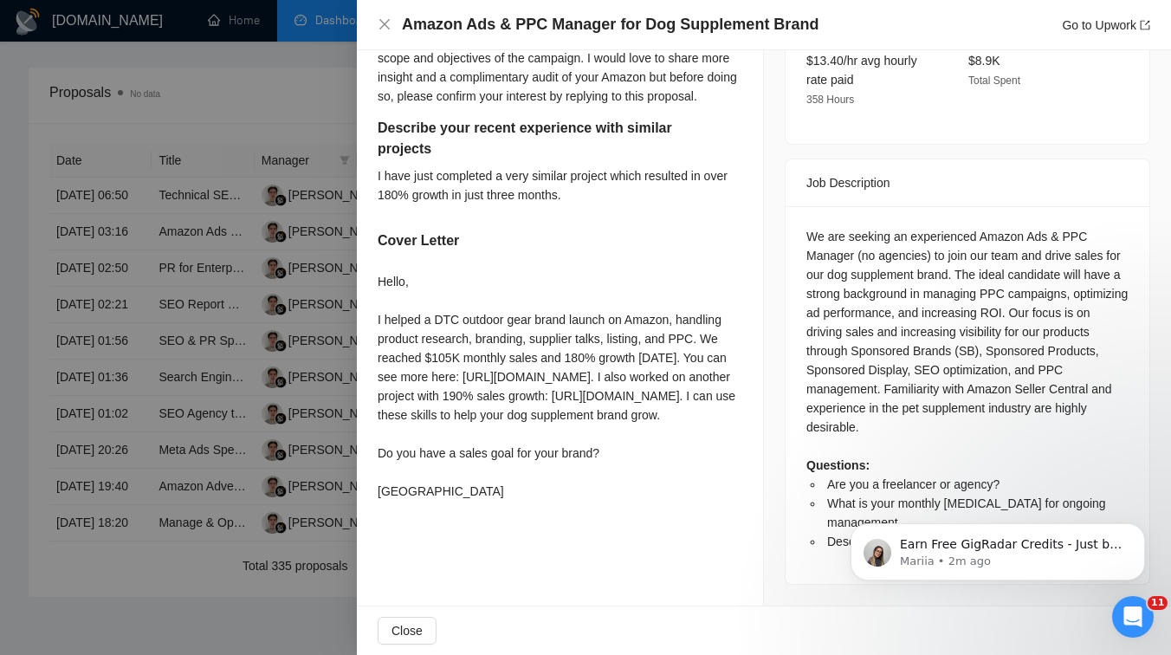
click at [244, 398] on div at bounding box center [585, 327] width 1171 height 655
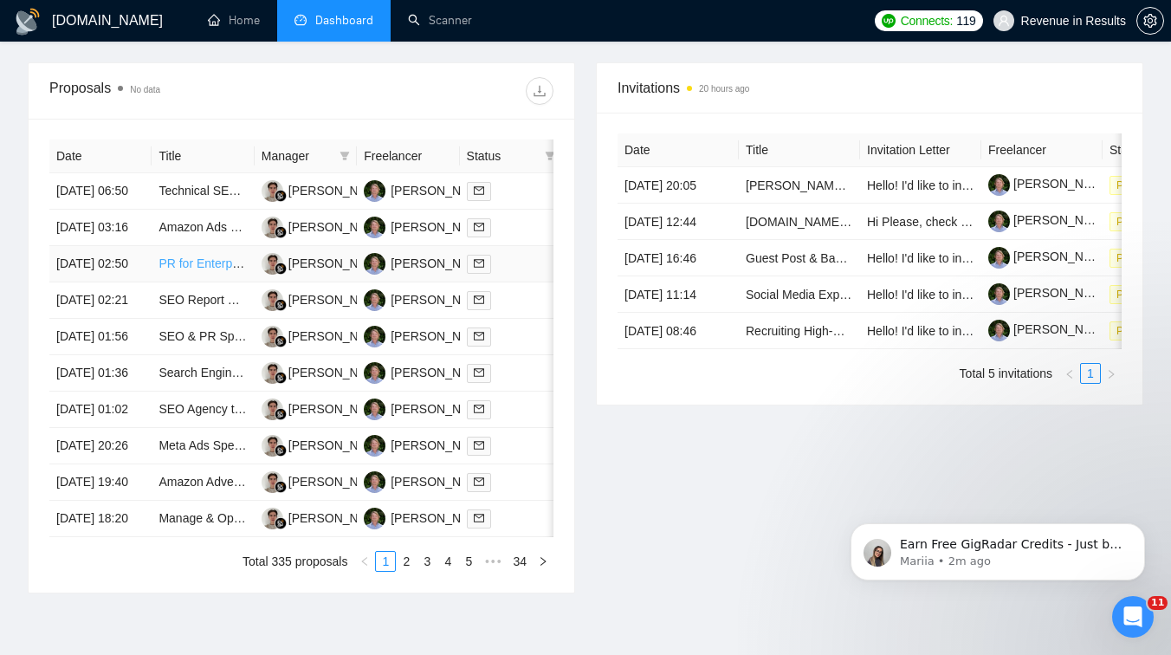
scroll to position [0, 0]
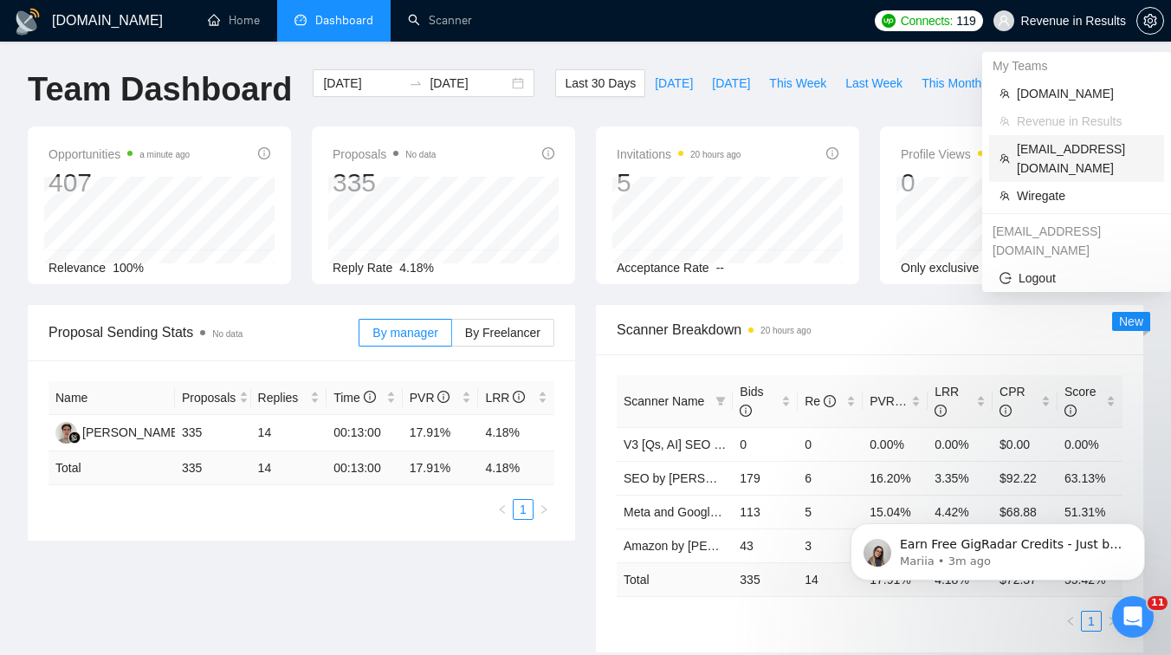
click at [1052, 159] on li "[EMAIL_ADDRESS][DOMAIN_NAME]" at bounding box center [1076, 158] width 175 height 47
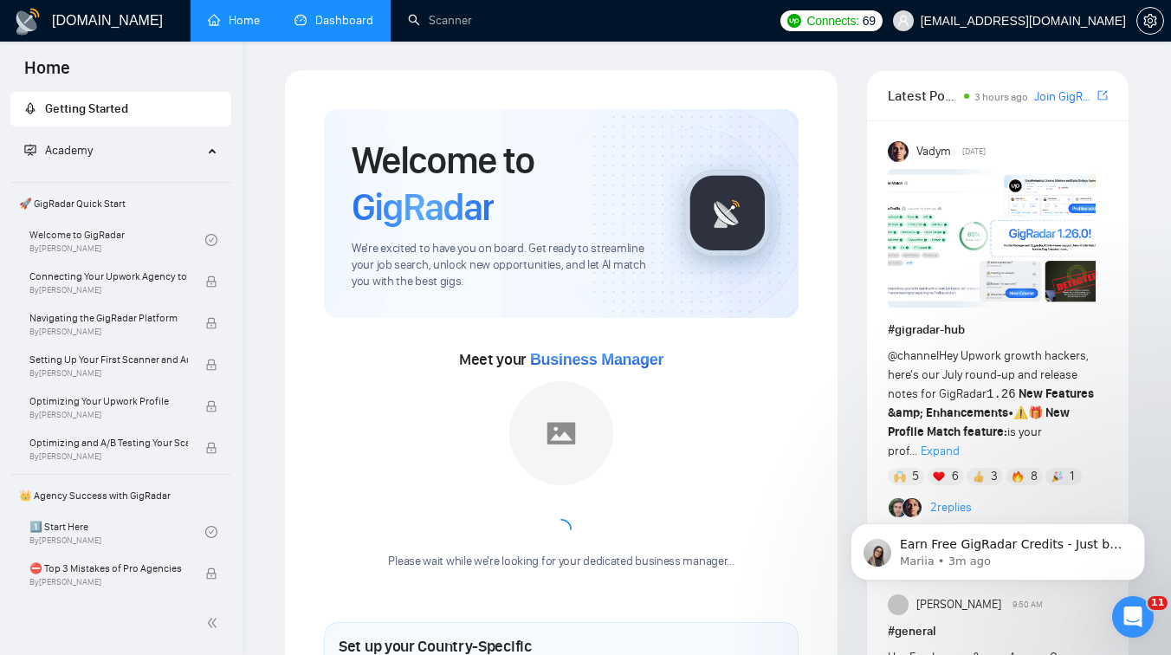
click at [333, 16] on link "Dashboard" at bounding box center [333, 20] width 79 height 15
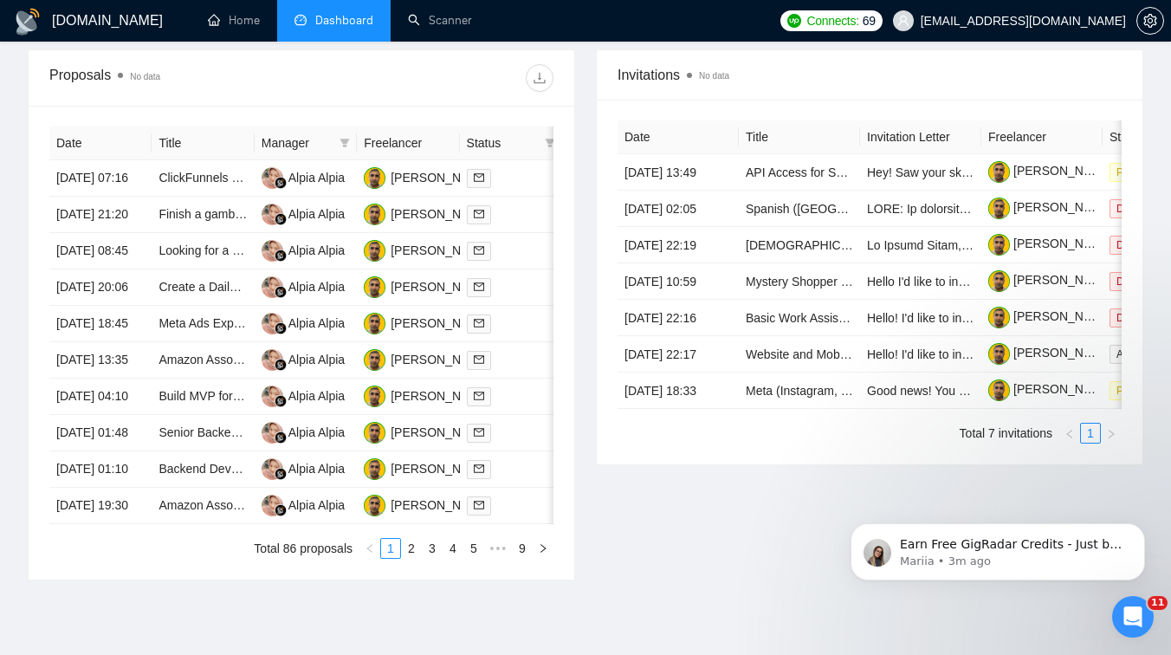
scroll to position [781, 0]
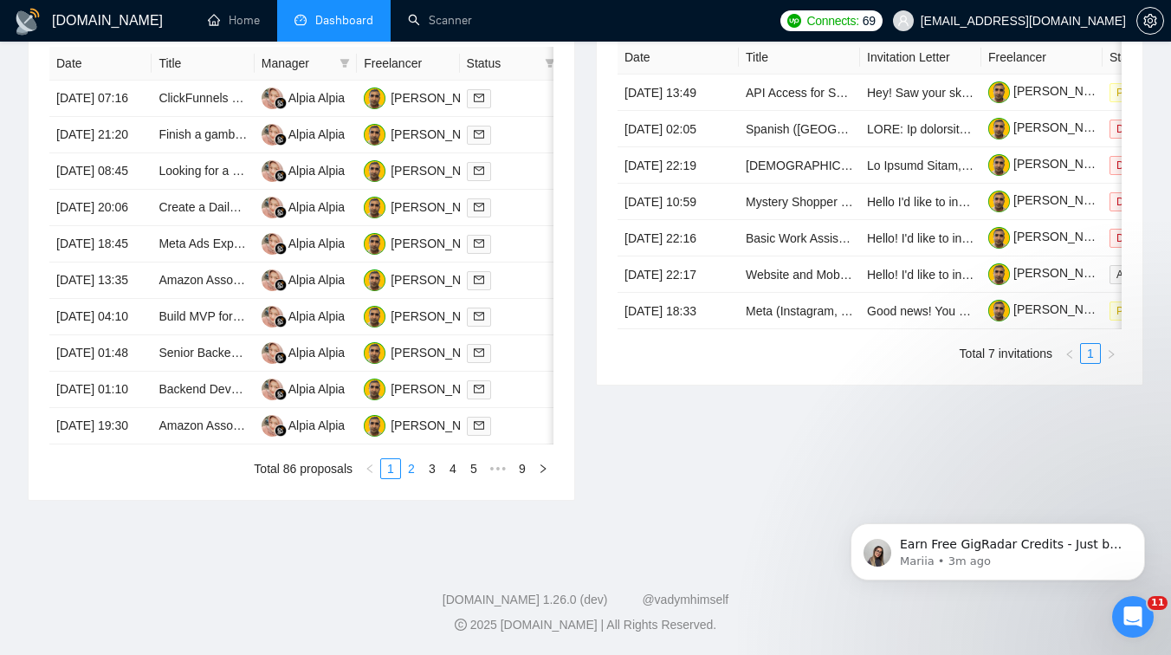
click at [412, 478] on link "2" at bounding box center [411, 468] width 19 height 19
click at [430, 478] on link "3" at bounding box center [432, 468] width 19 height 19
click at [453, 470] on link "4" at bounding box center [452, 468] width 19 height 19
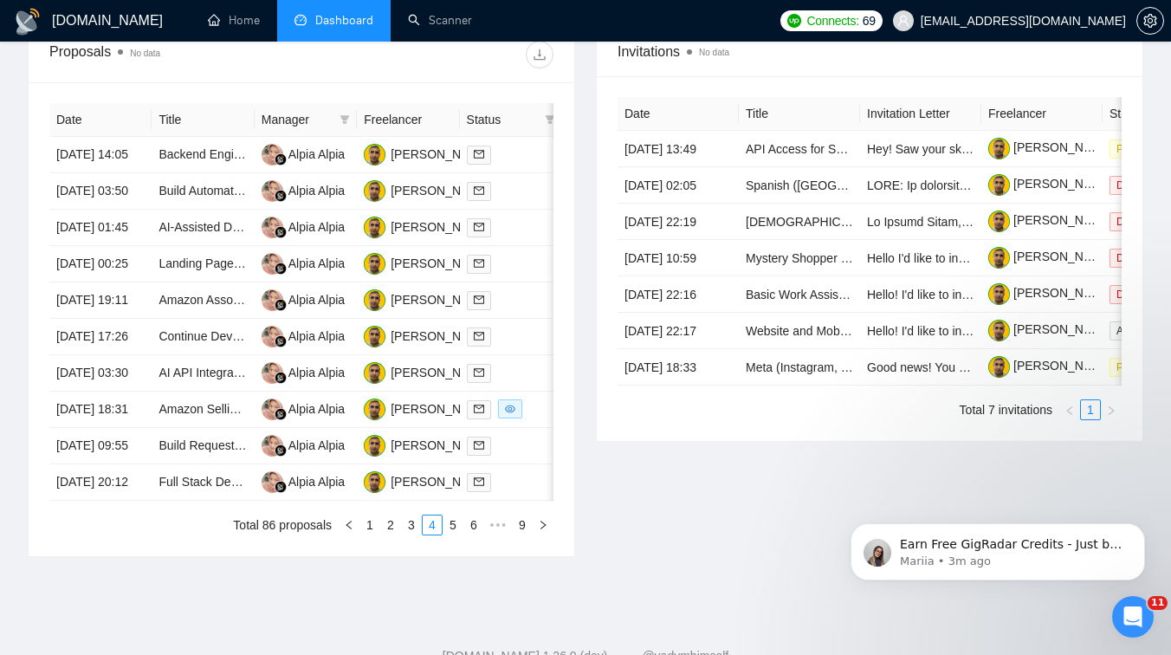
scroll to position [678, 0]
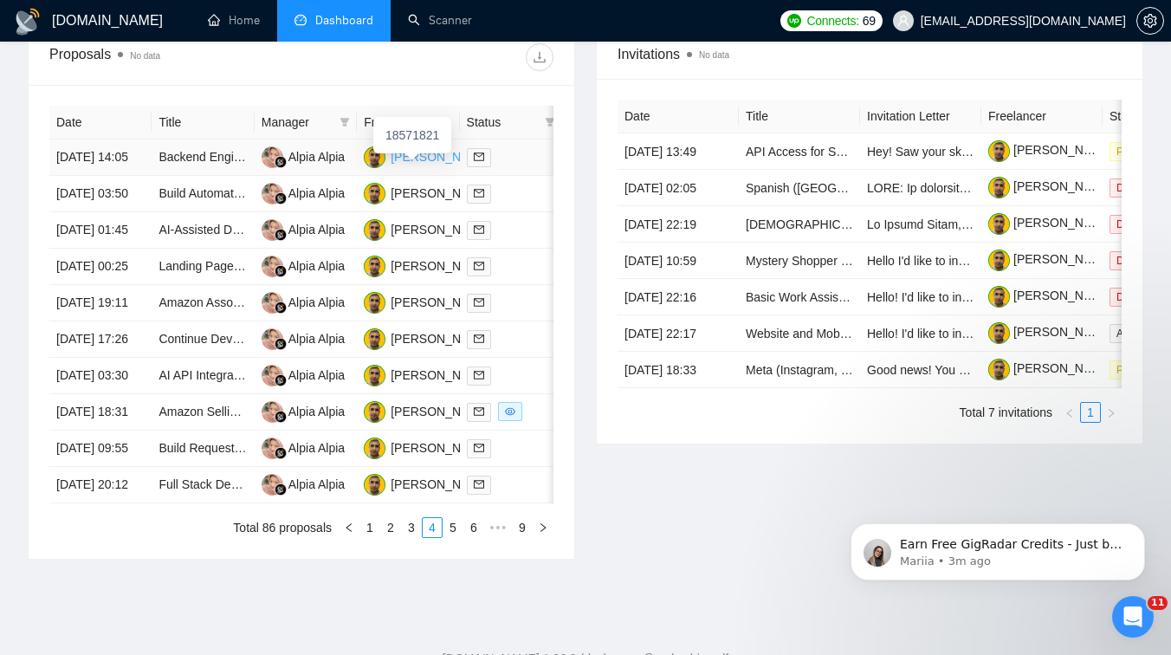
click at [413, 166] on div "[PERSON_NAME]" at bounding box center [441, 156] width 100 height 19
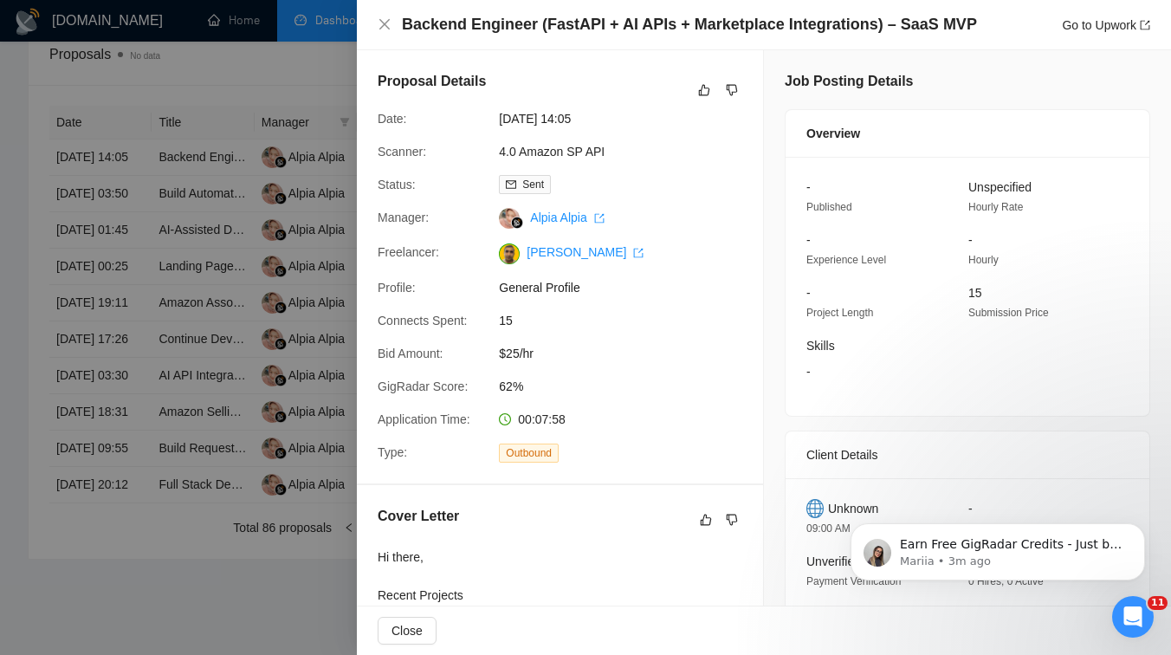
scroll to position [255, 0]
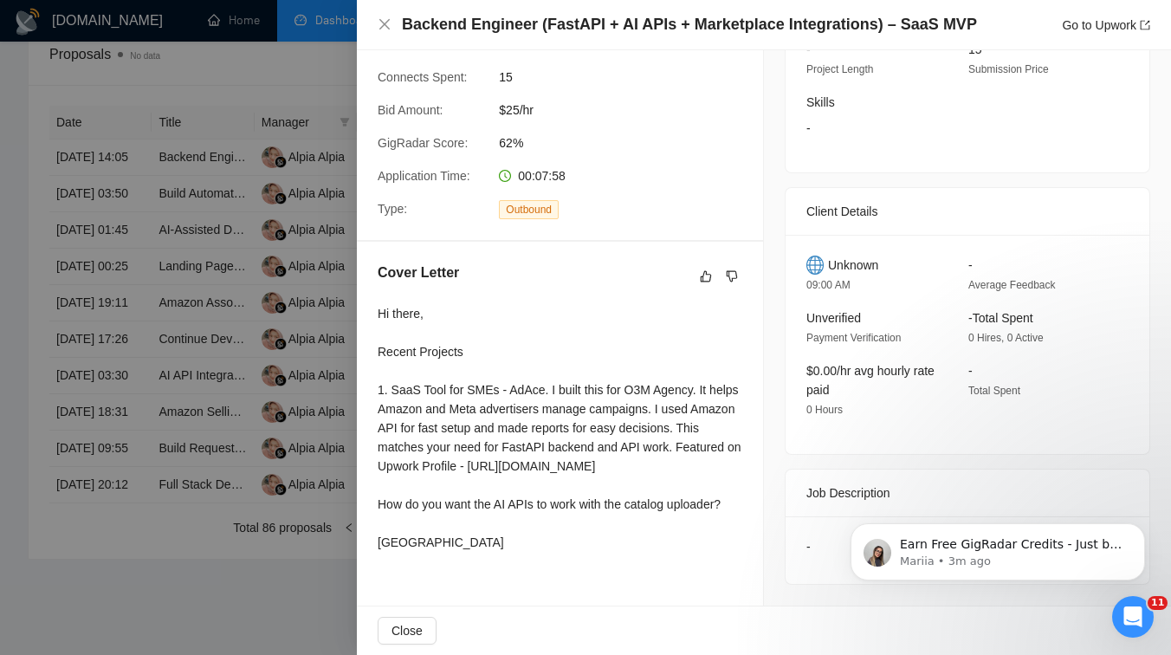
click at [176, 356] on div at bounding box center [585, 327] width 1171 height 655
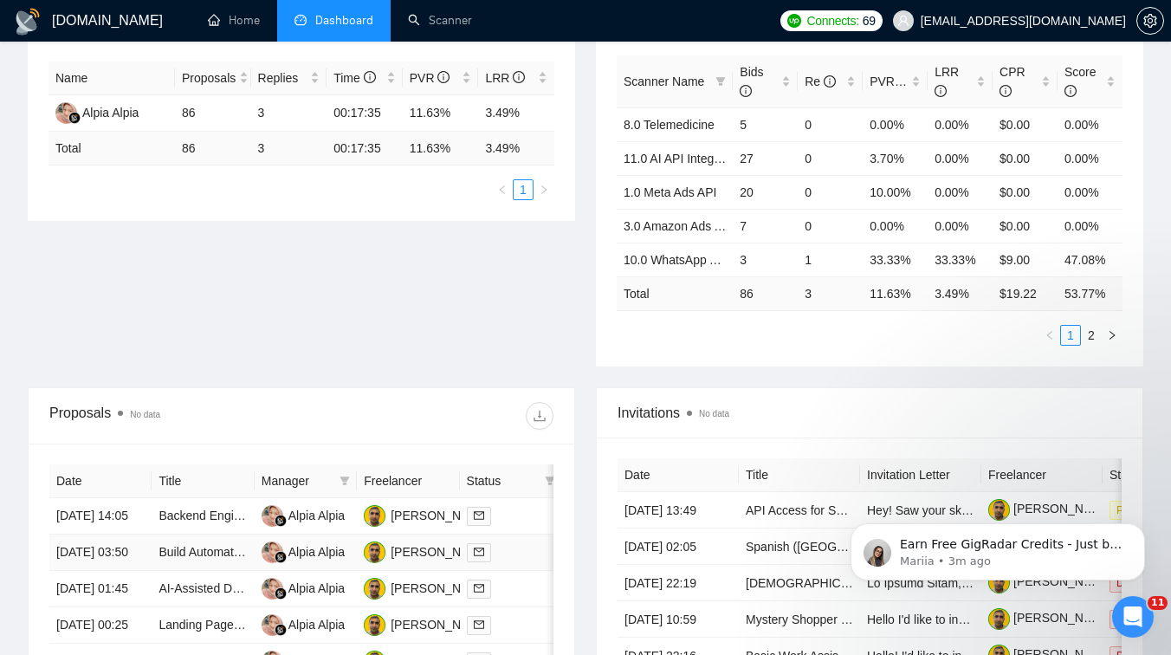
scroll to position [0, 0]
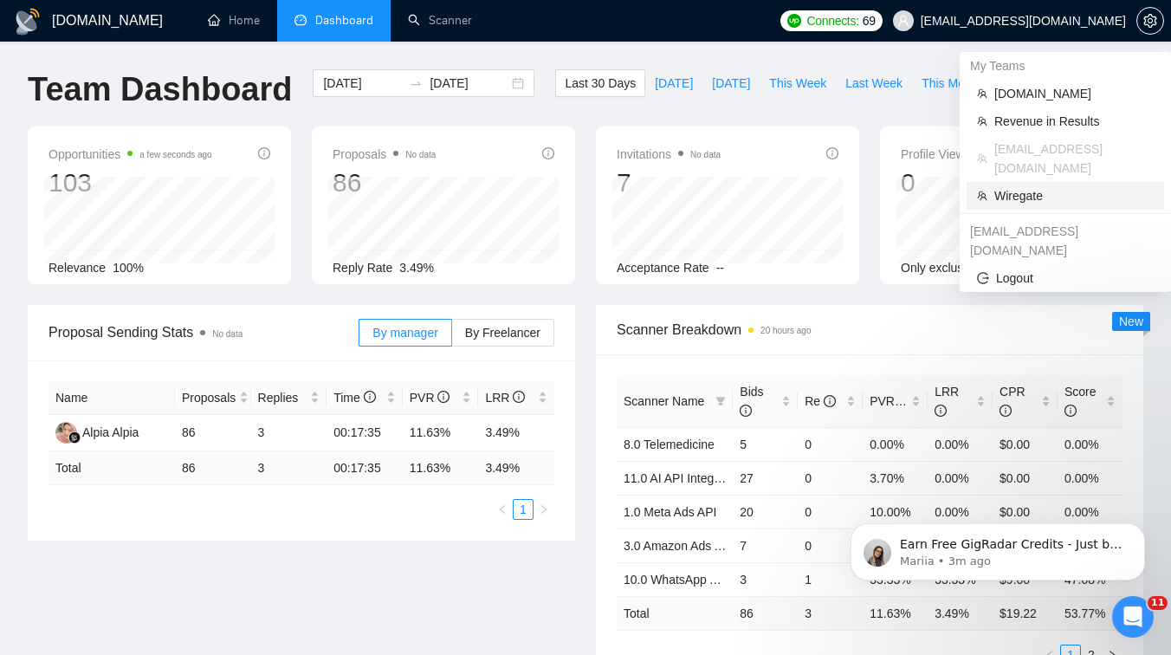
click at [1031, 186] on span "Wiregate" at bounding box center [1073, 195] width 159 height 19
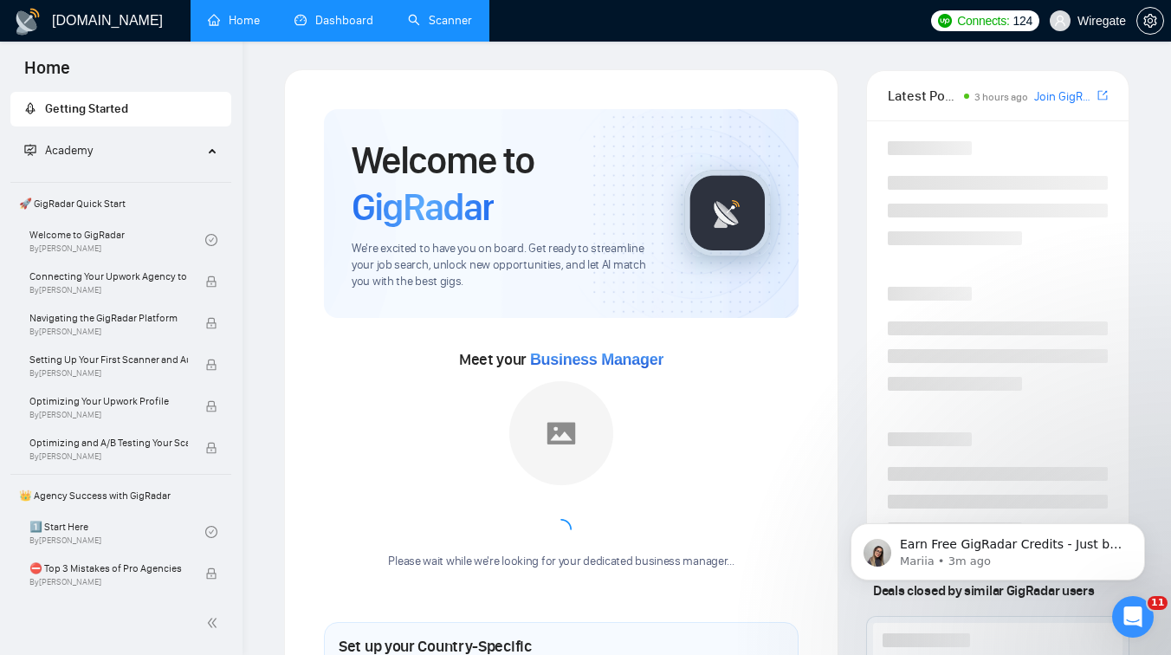
click at [414, 18] on link "Scanner" at bounding box center [440, 20] width 64 height 15
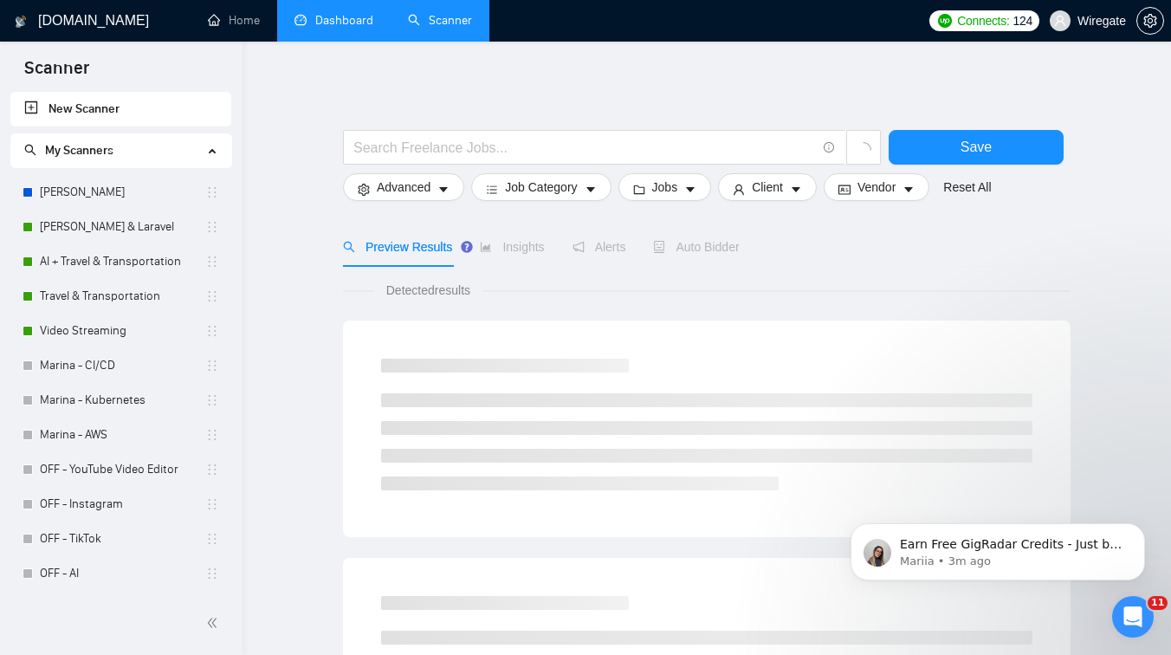
click at [335, 24] on link "Dashboard" at bounding box center [333, 20] width 79 height 15
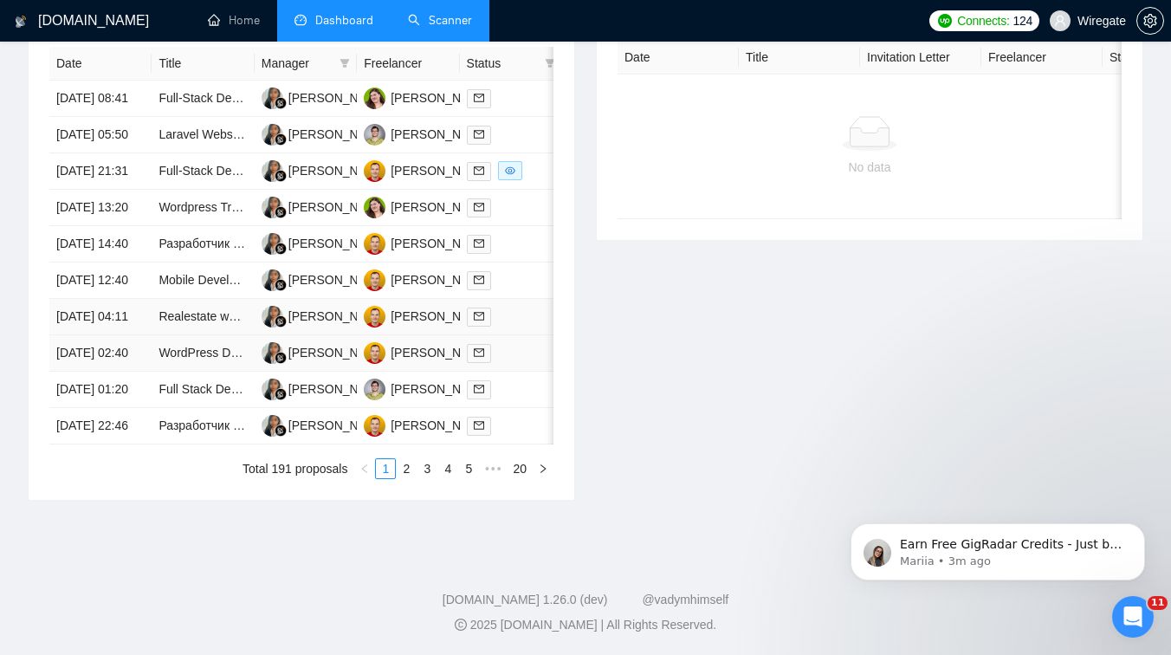
scroll to position [796, 0]
click at [406, 478] on link "2" at bounding box center [406, 468] width 19 height 19
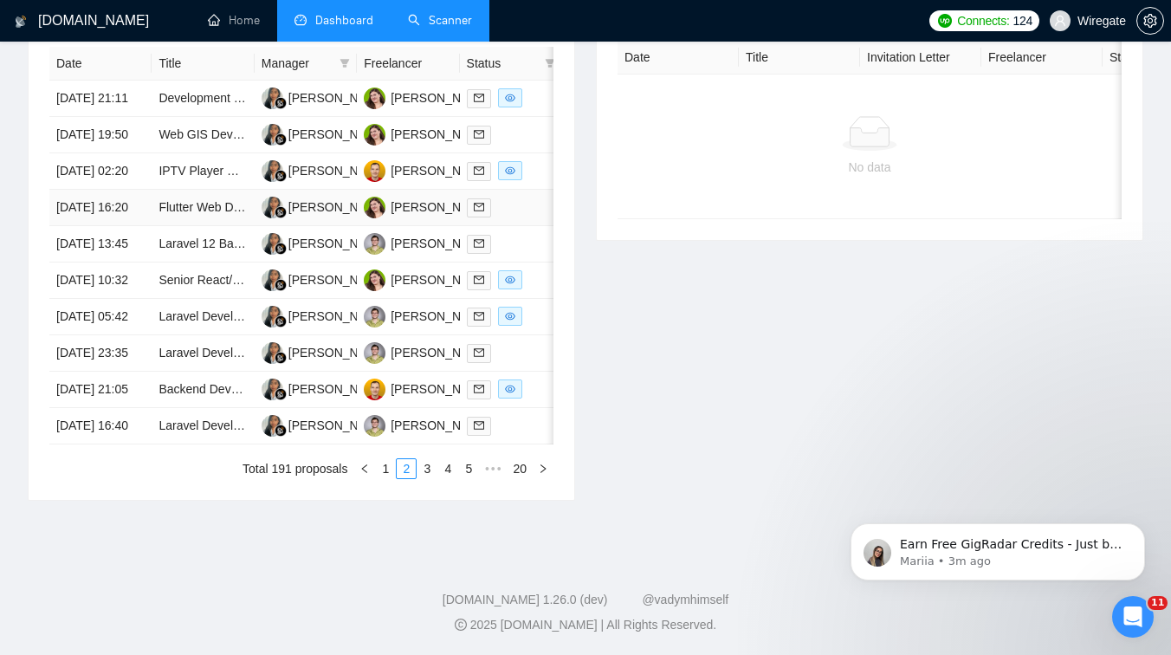
scroll to position [882, 0]
click at [427, 478] on link "3" at bounding box center [426, 468] width 19 height 19
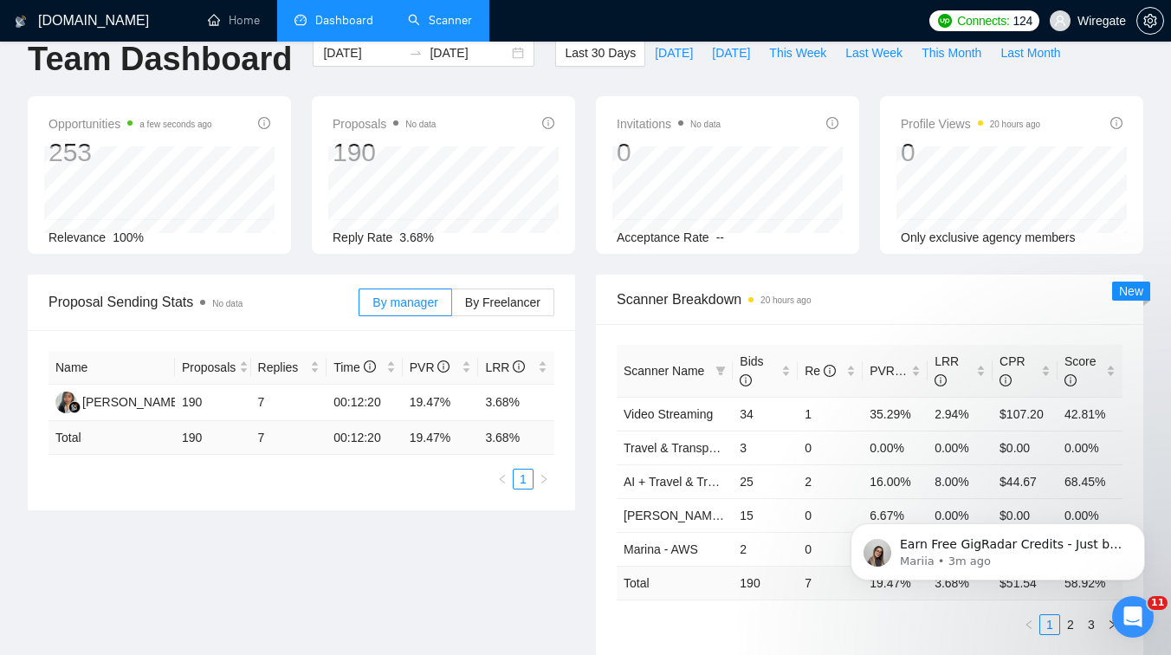
scroll to position [0, 0]
